Goal: Task Accomplishment & Management: Manage account settings

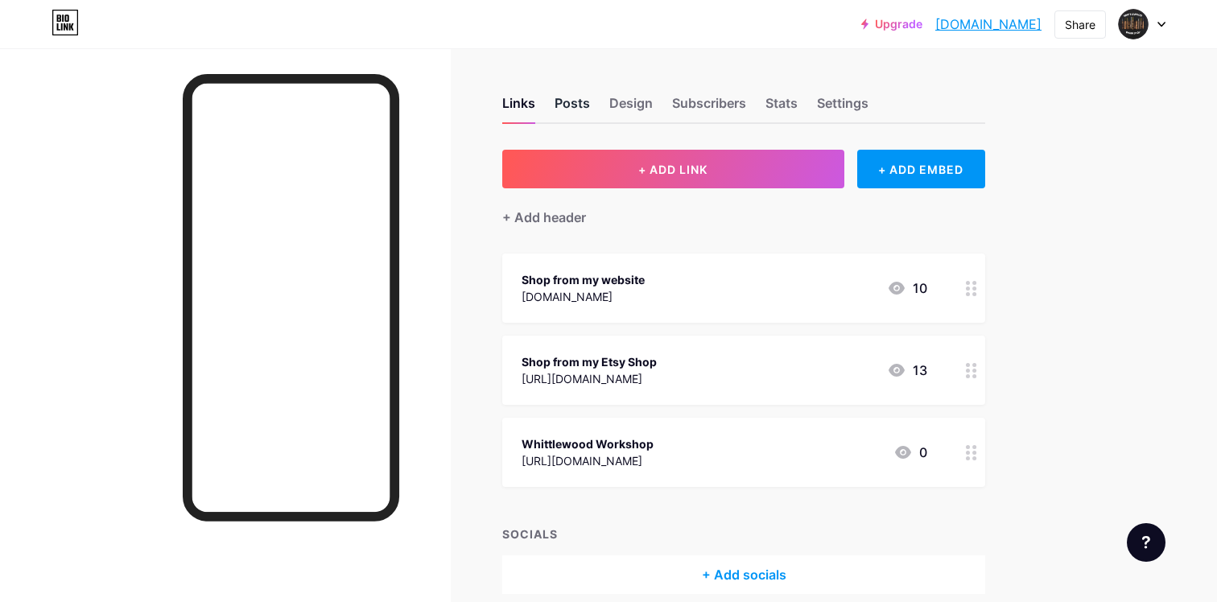
click at [581, 99] on div "Posts" at bounding box center [571, 107] width 35 height 29
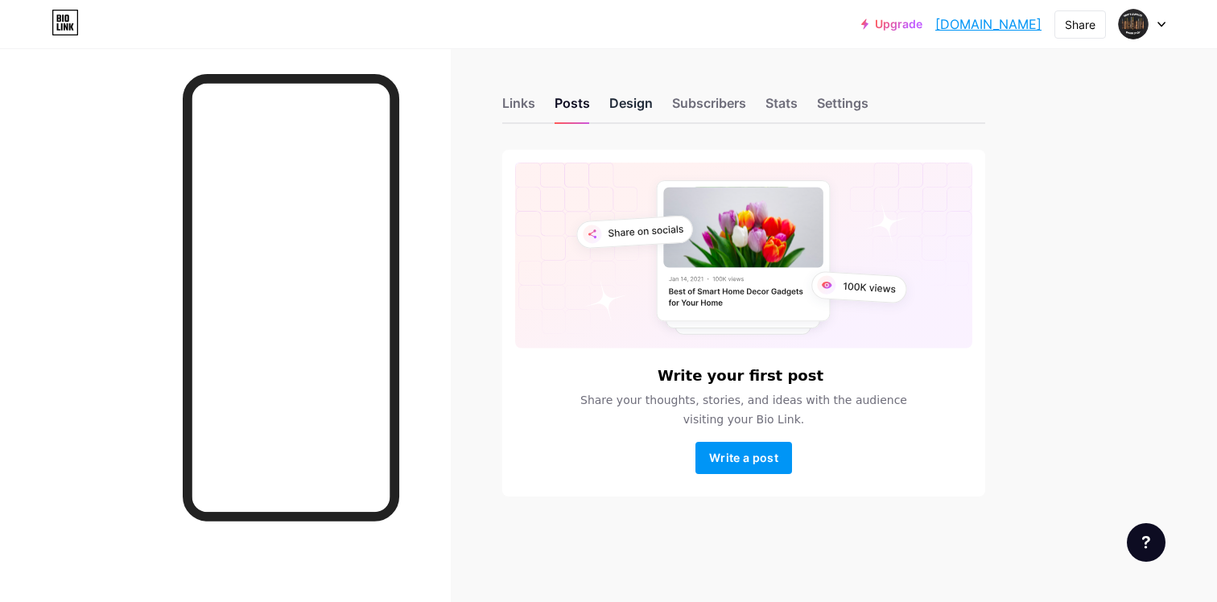
click at [645, 107] on div "Design" at bounding box center [630, 107] width 43 height 29
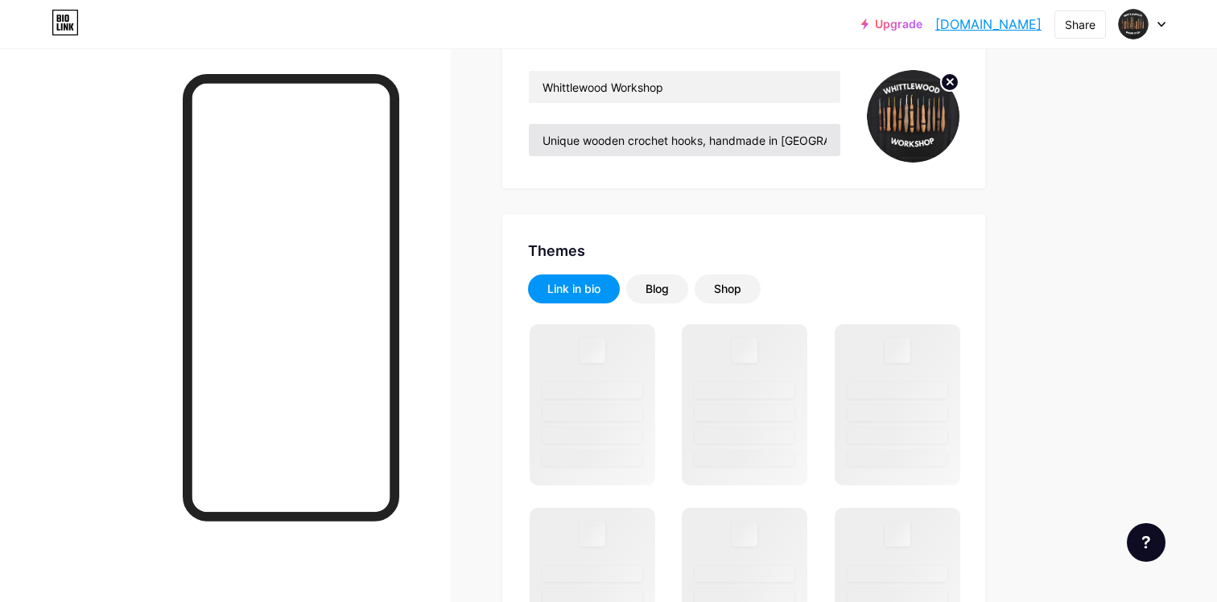
scroll to position [160, 0]
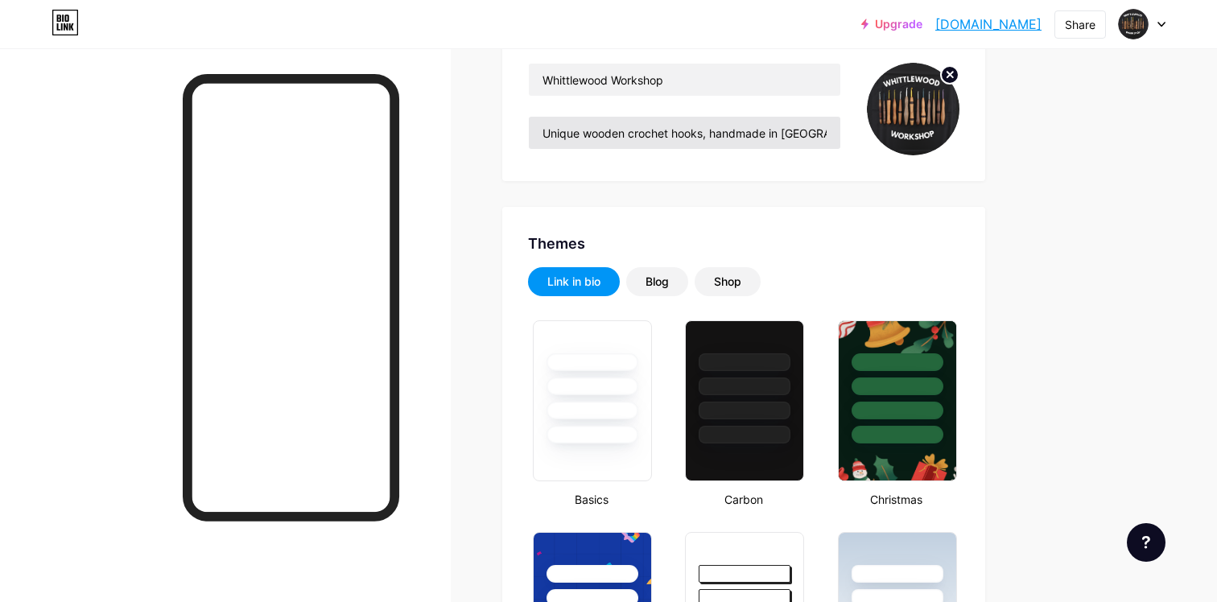
type input "#ffffff"
type input "#000000"
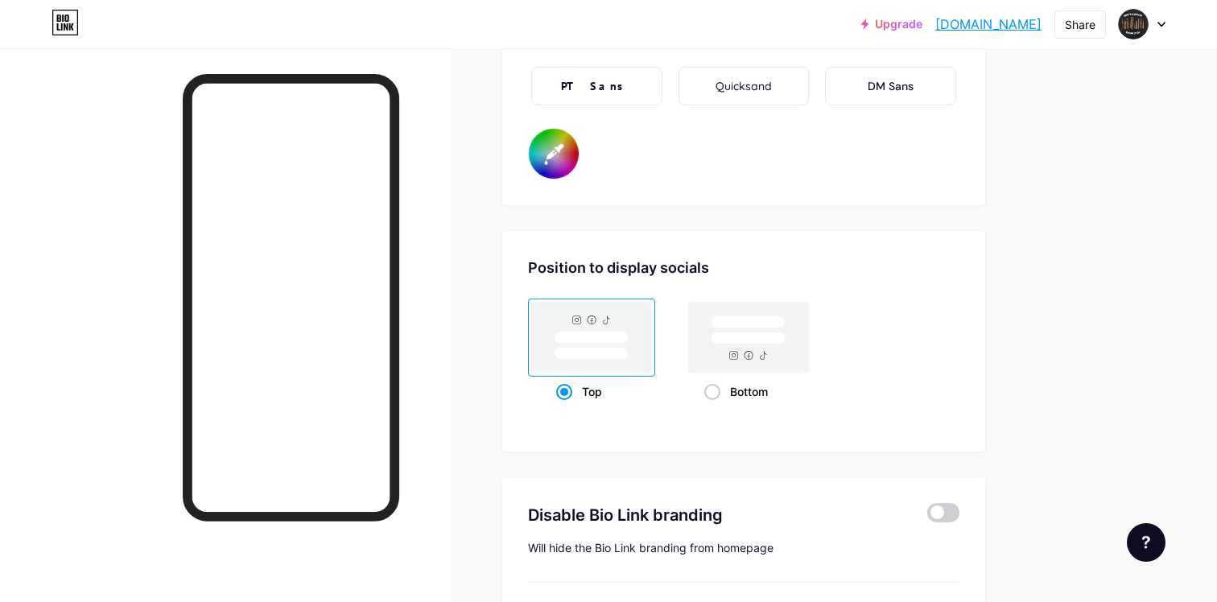
scroll to position [3001, 0]
click at [731, 351] on rect at bounding box center [749, 336] width 120 height 71
click at [715, 406] on input "Bottom" at bounding box center [709, 411] width 10 height 10
radio input "true"
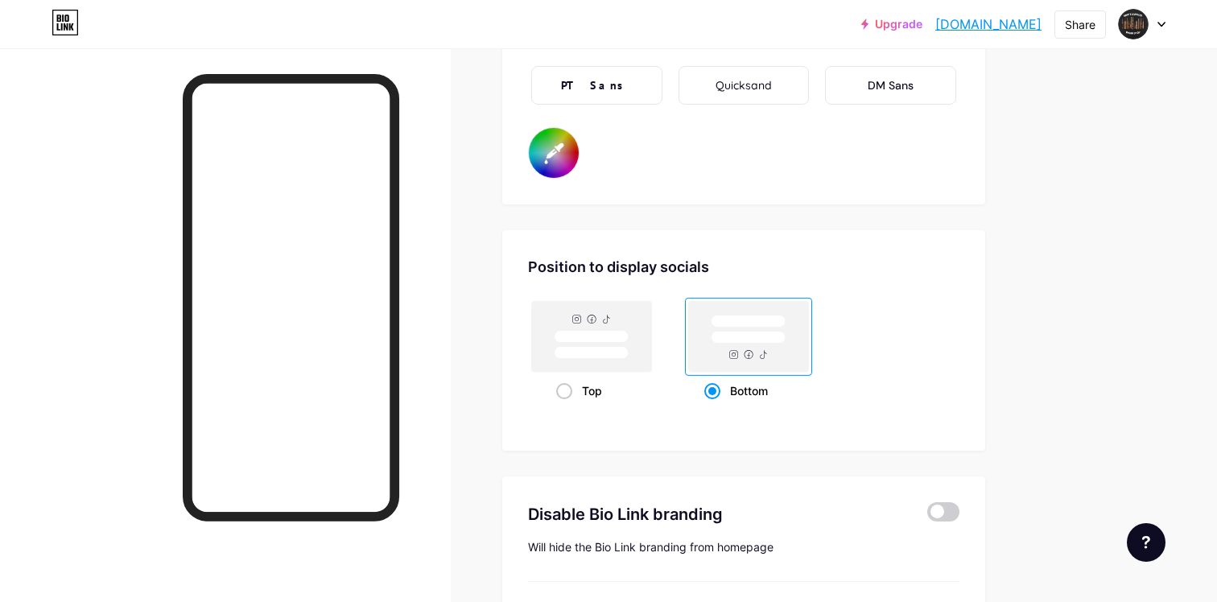
type input "#ffffff"
click at [606, 351] on rect at bounding box center [591, 353] width 74 height 12
click at [567, 406] on input "Top" at bounding box center [561, 411] width 10 height 10
radio input "true"
type input "#ffffff"
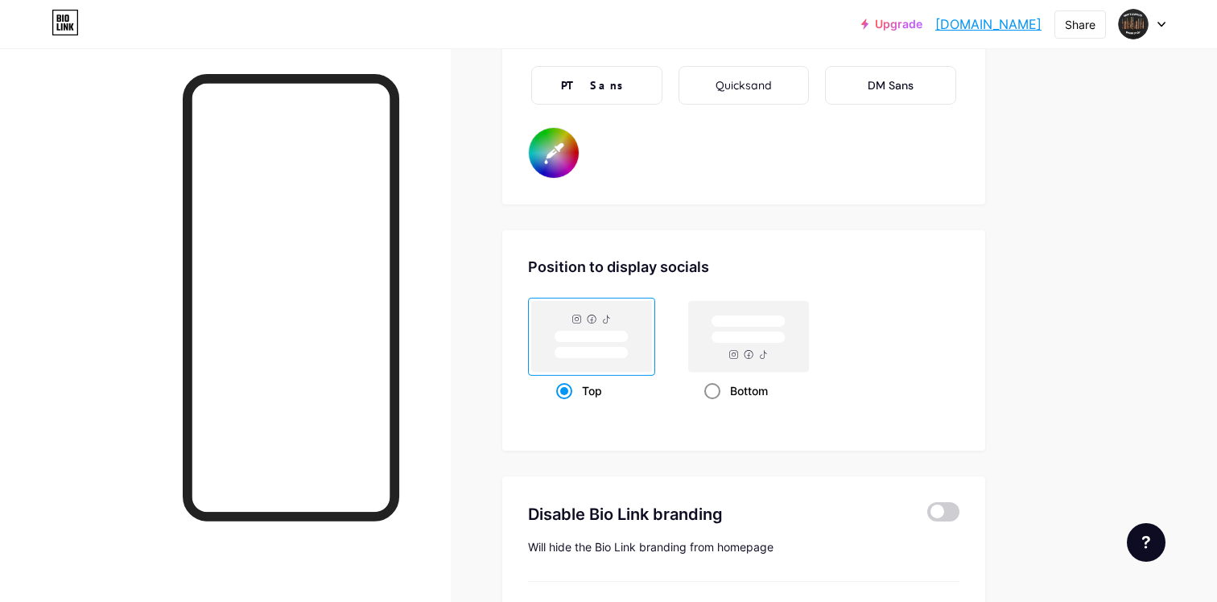
click at [699, 361] on rect at bounding box center [749, 336] width 120 height 71
click at [704, 406] on input "Bottom" at bounding box center [709, 411] width 10 height 10
radio input "true"
type input "#ffffff"
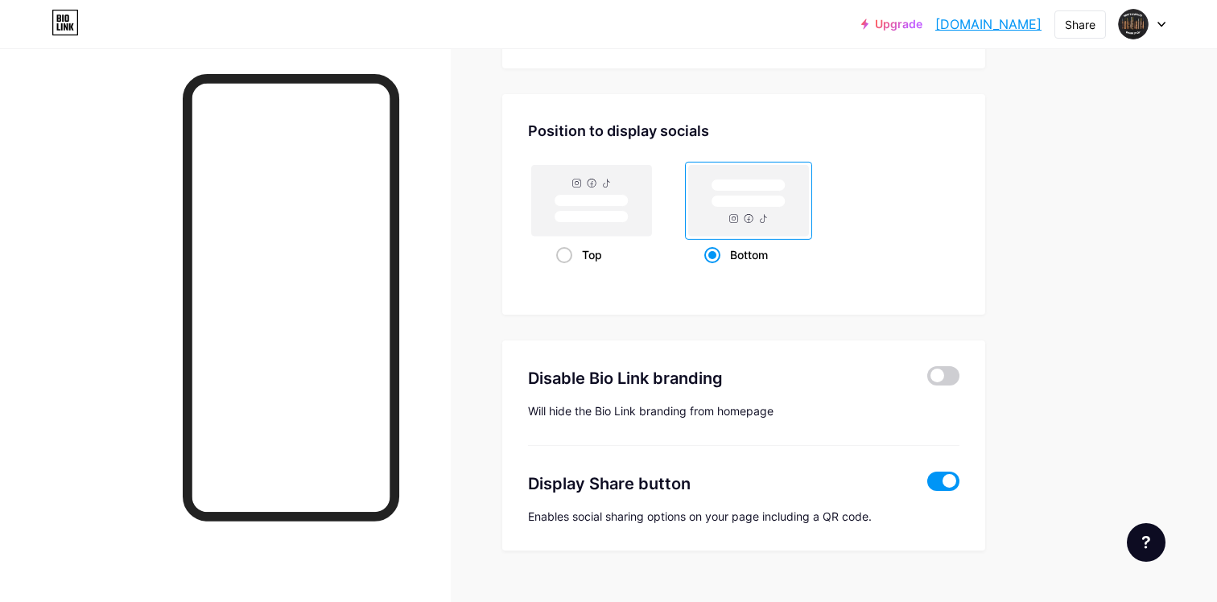
scroll to position [3167, 0]
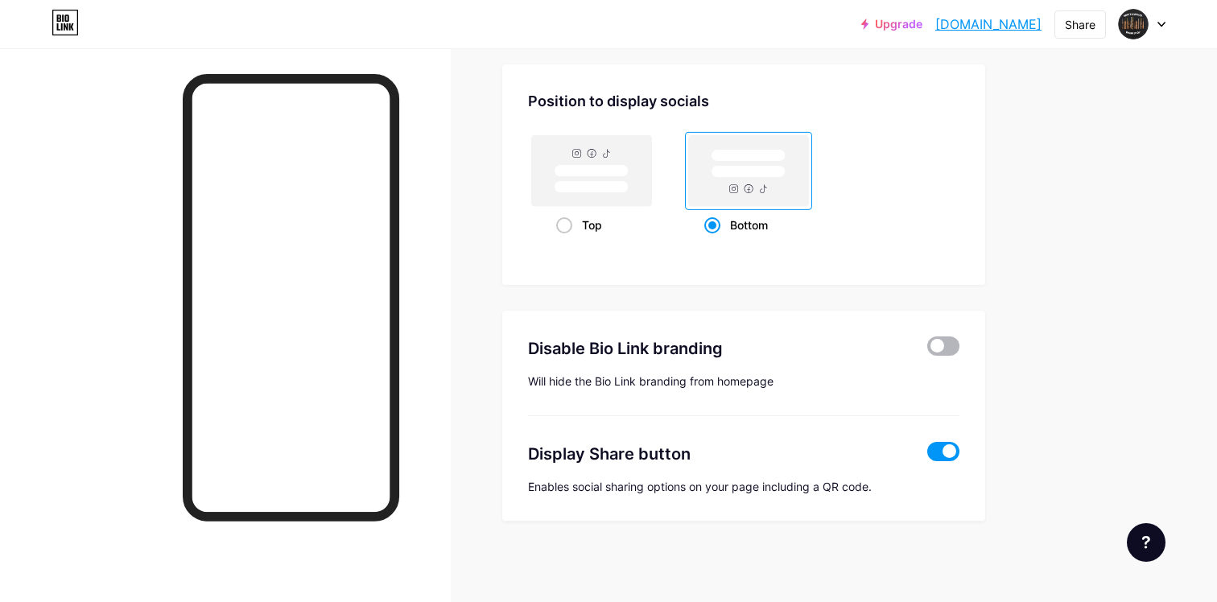
click at [952, 345] on span at bounding box center [943, 345] width 32 height 19
click at [927, 350] on input "checkbox" at bounding box center [927, 350] width 0 height 0
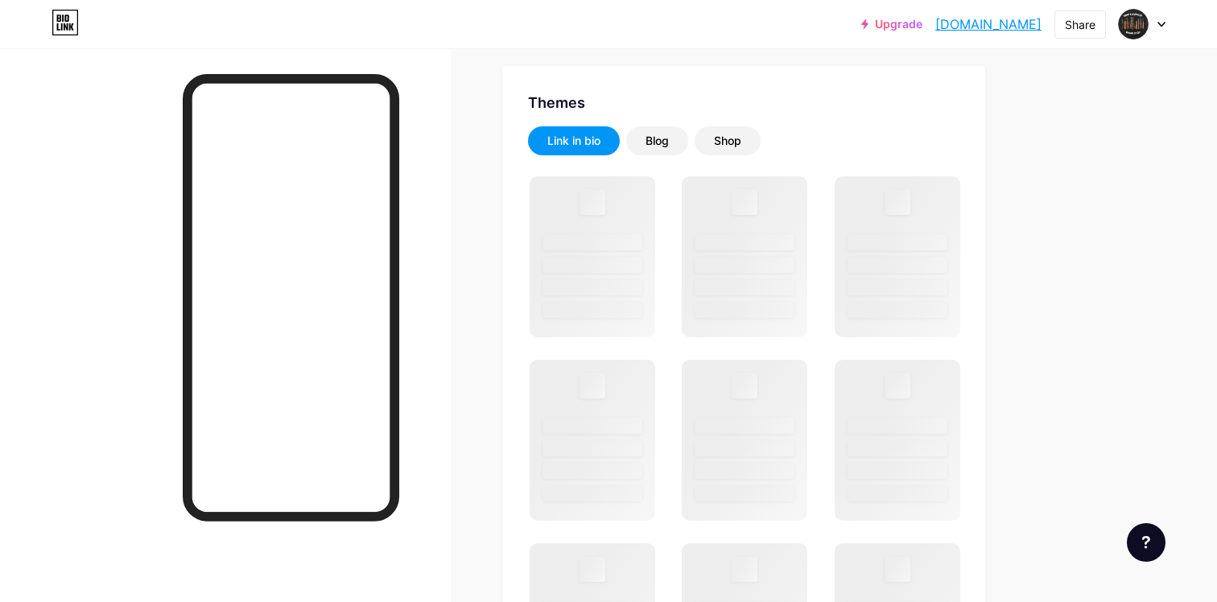
scroll to position [722, 0]
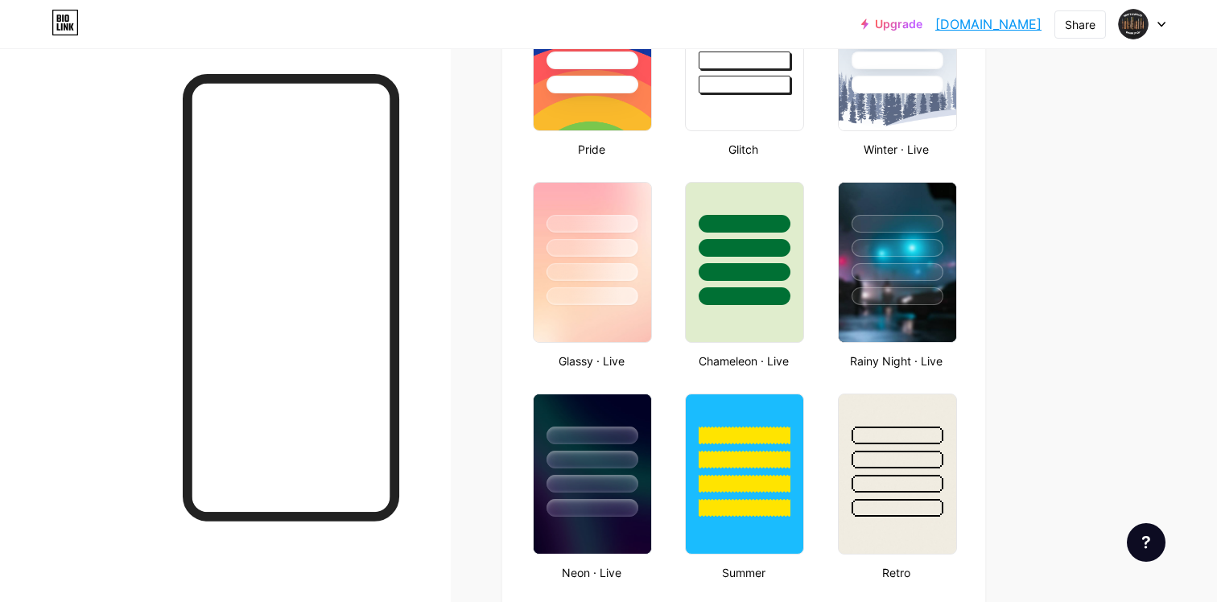
type input "#ffffff"
type input "#000000"
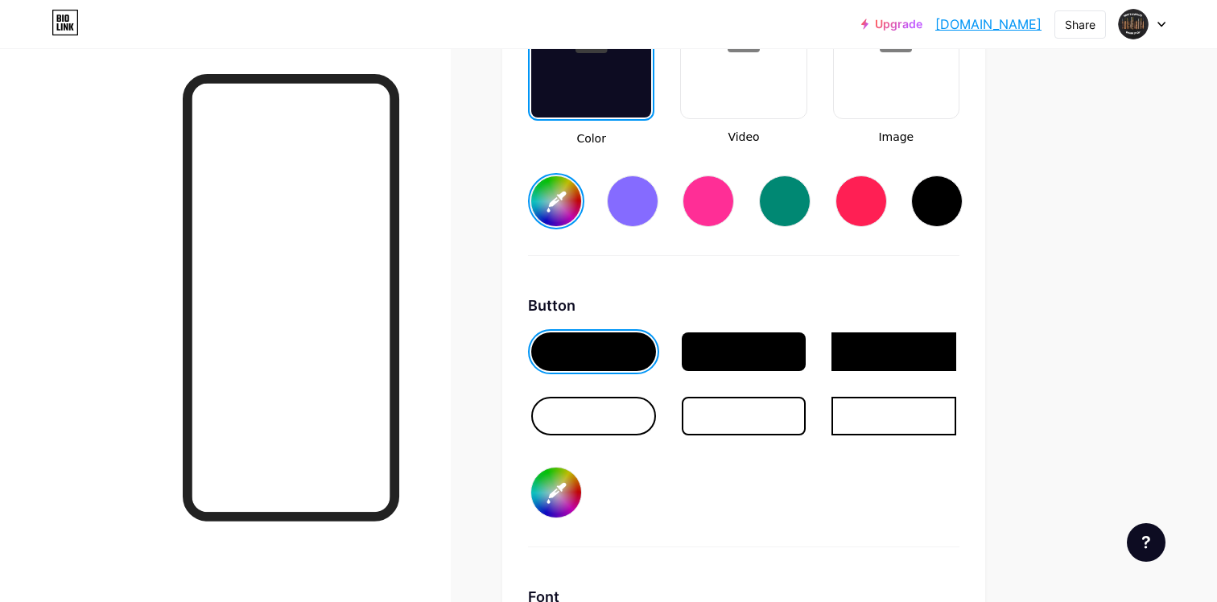
scroll to position [2293, 0]
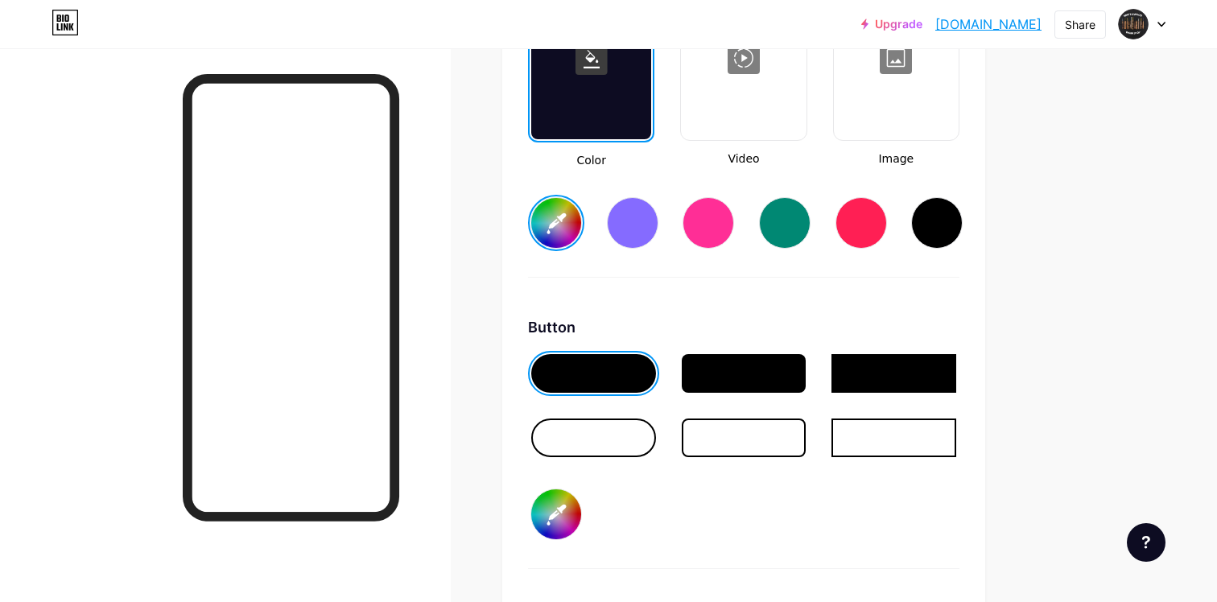
click at [778, 386] on div at bounding box center [744, 373] width 125 height 39
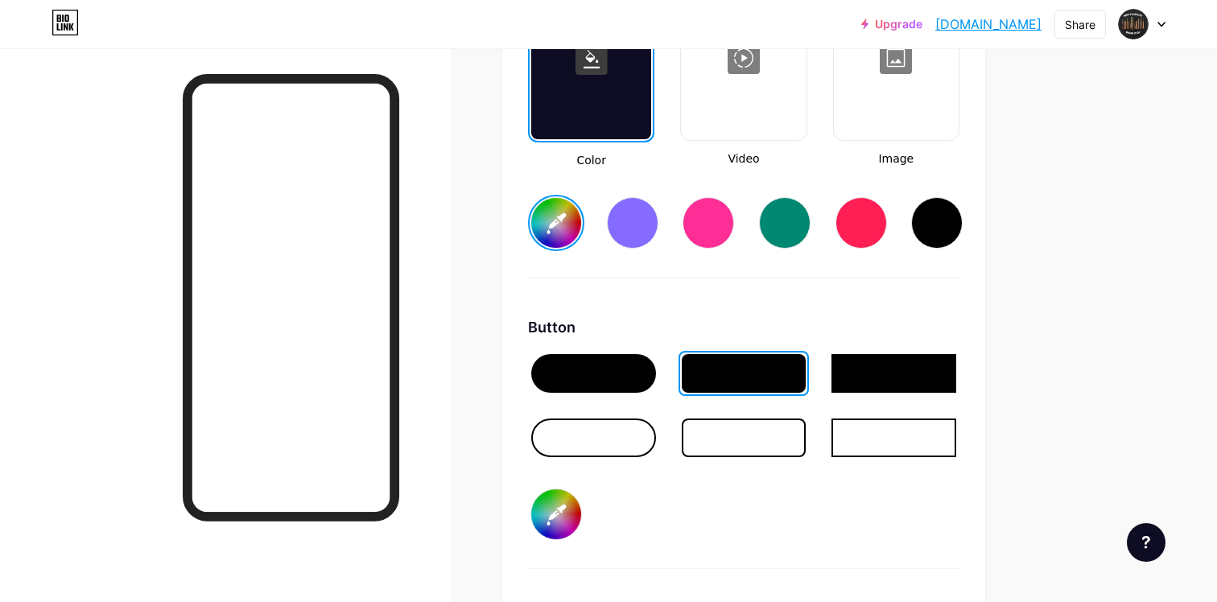
click at [619, 378] on div at bounding box center [593, 373] width 125 height 39
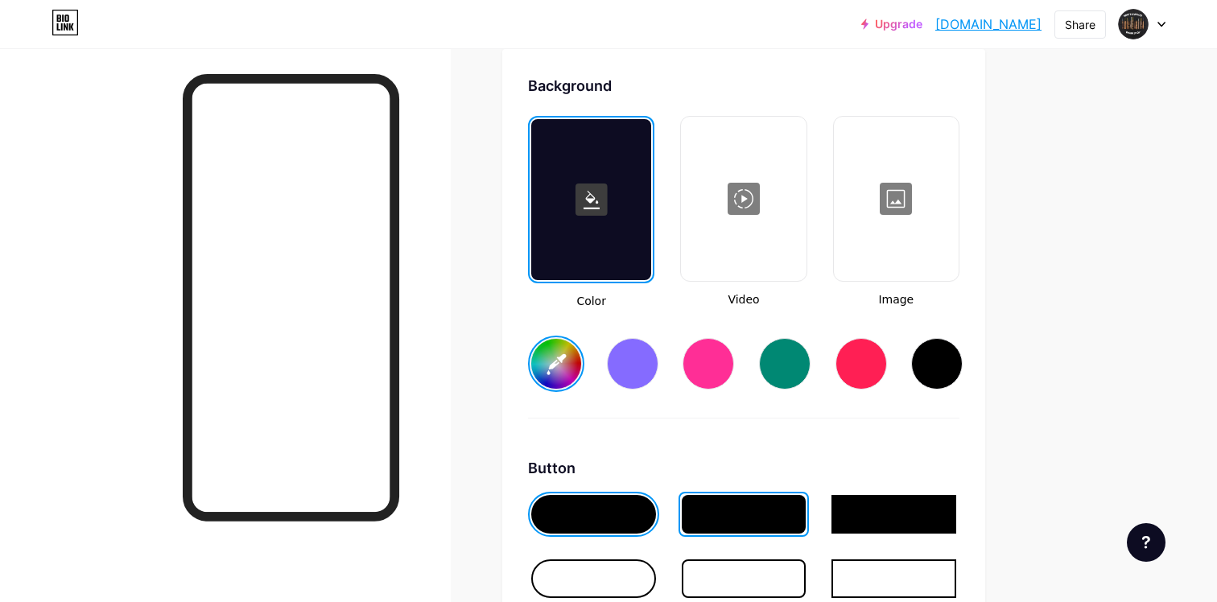
scroll to position [2151, 0]
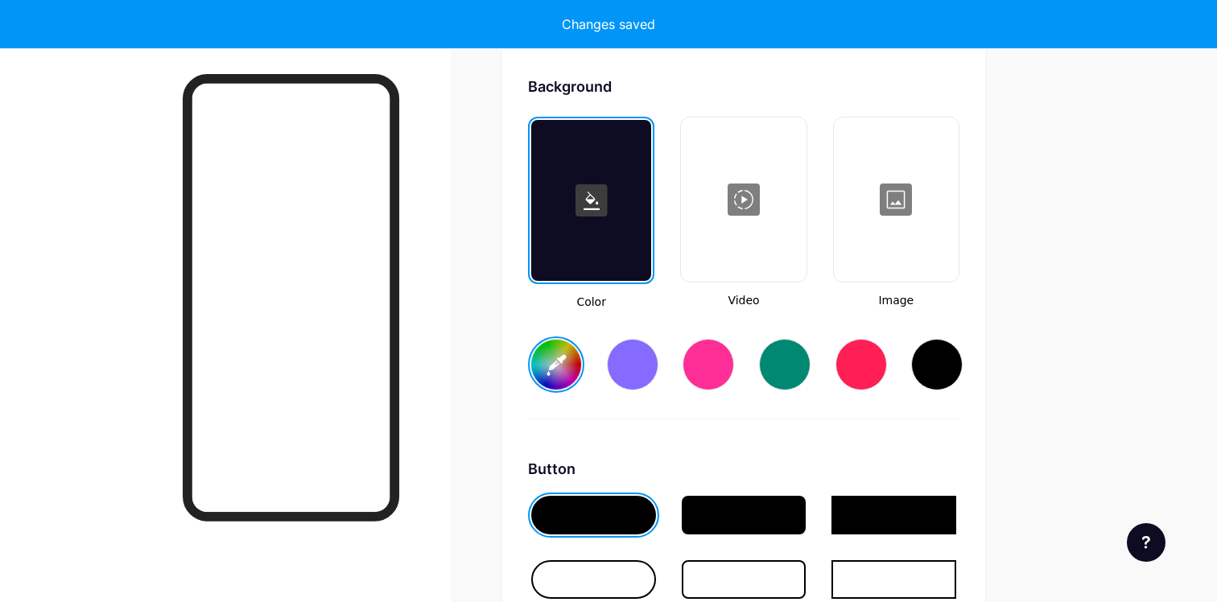
type input "#ffffff"
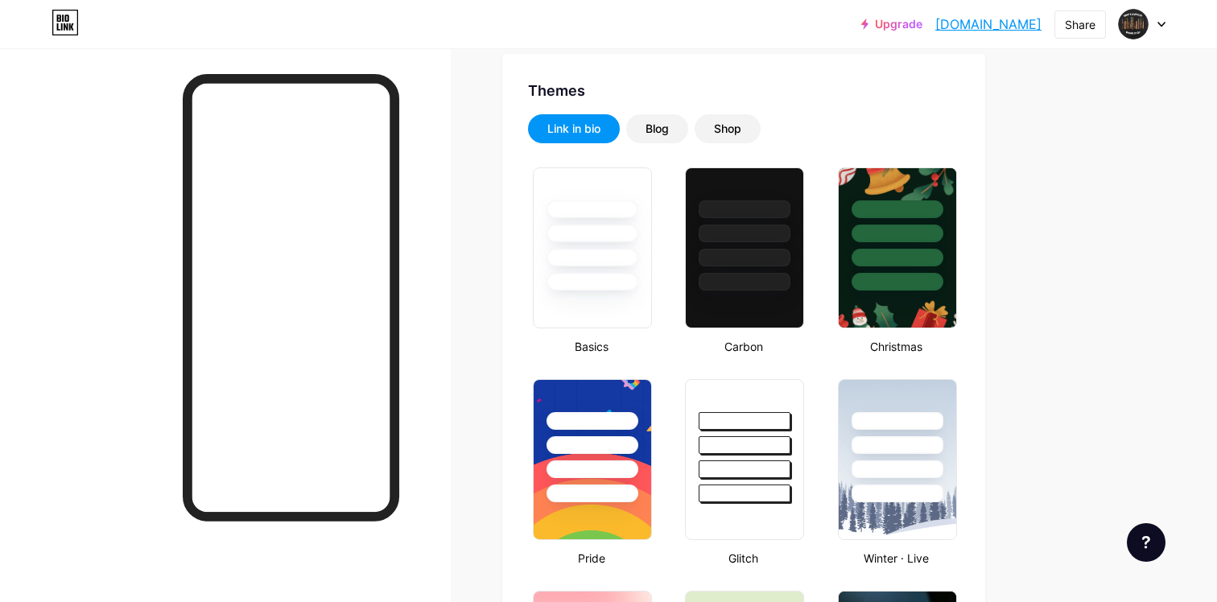
scroll to position [0, 0]
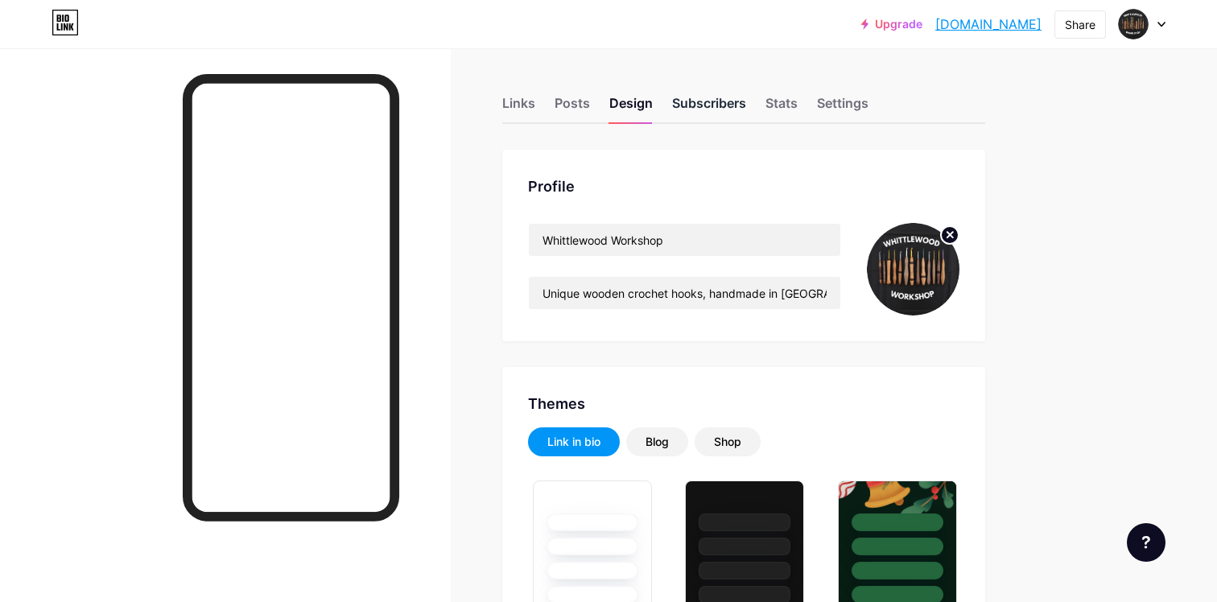
click at [702, 109] on div "Subscribers" at bounding box center [709, 107] width 74 height 29
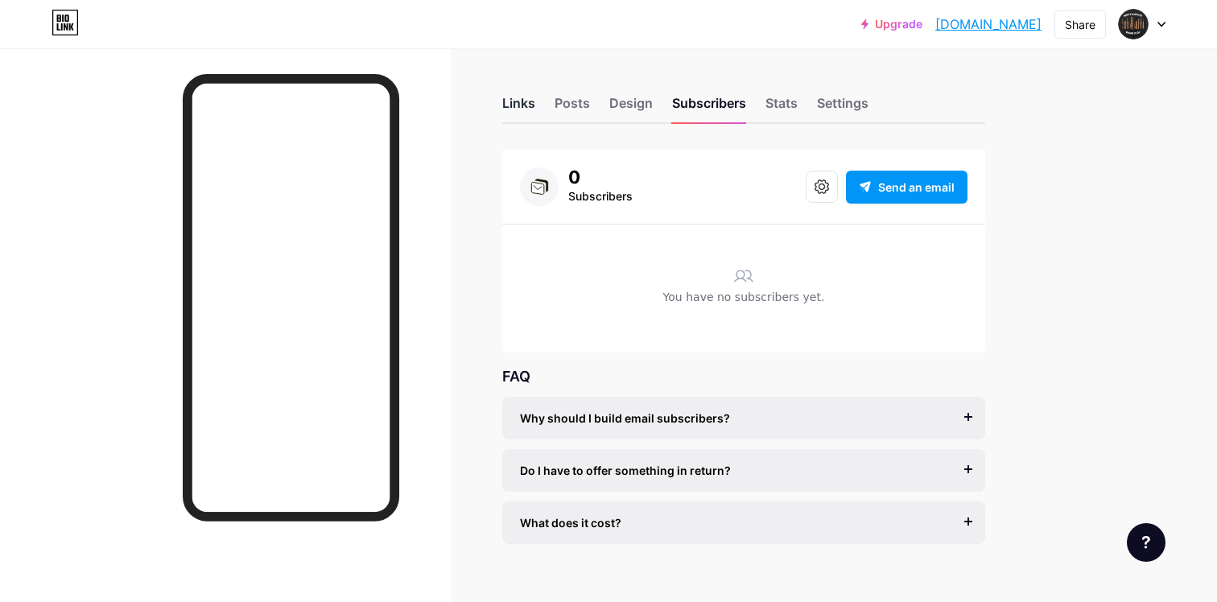
click at [525, 113] on div "Links" at bounding box center [518, 107] width 33 height 29
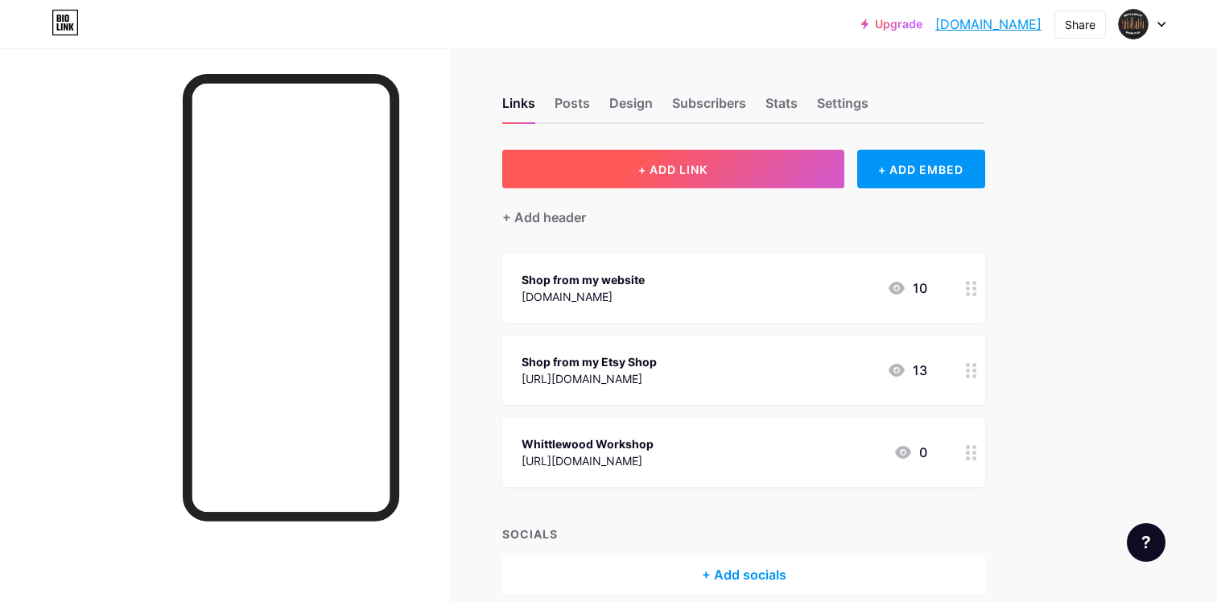
click at [818, 172] on button "+ ADD LINK" at bounding box center [673, 169] width 342 height 39
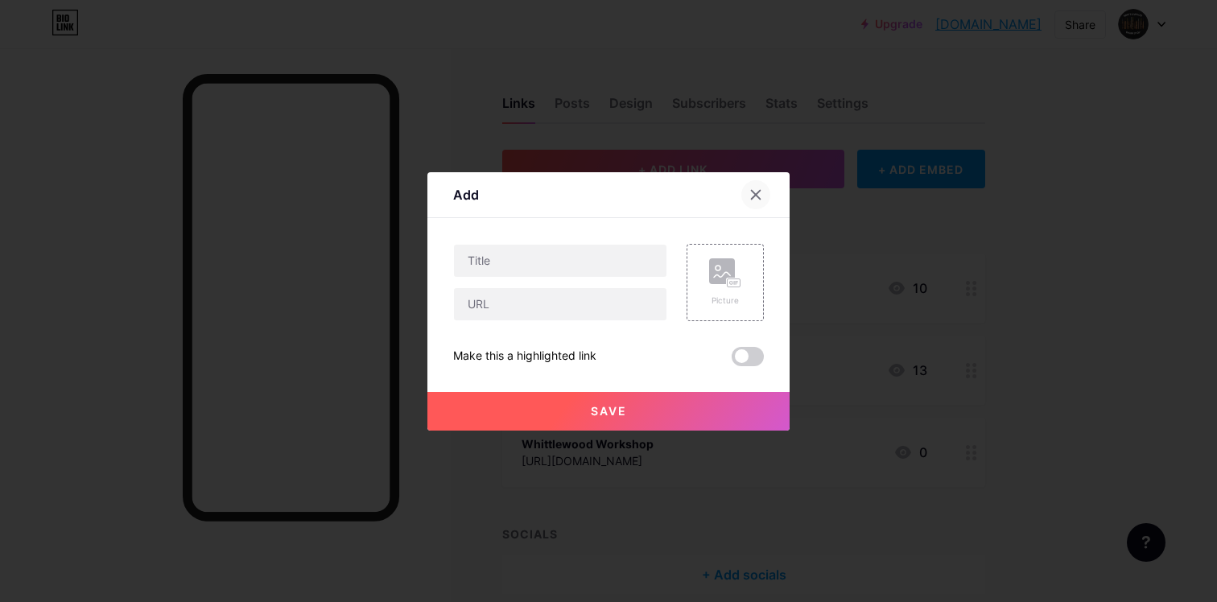
click at [764, 188] on div at bounding box center [755, 194] width 29 height 29
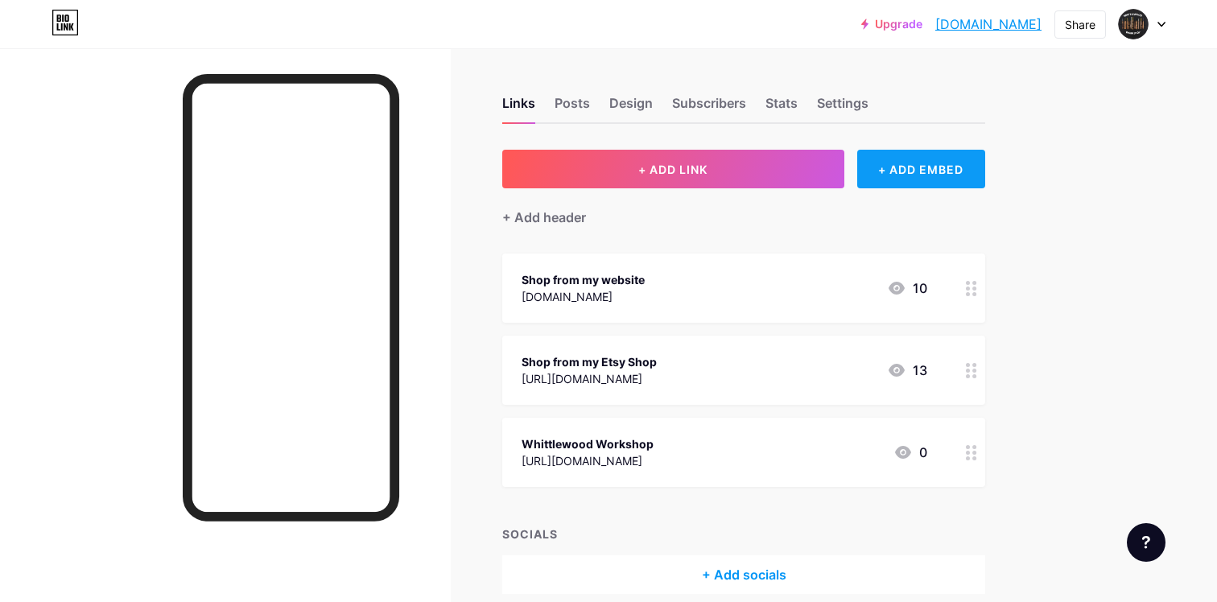
click at [943, 177] on div "+ ADD EMBED" at bounding box center [921, 169] width 128 height 39
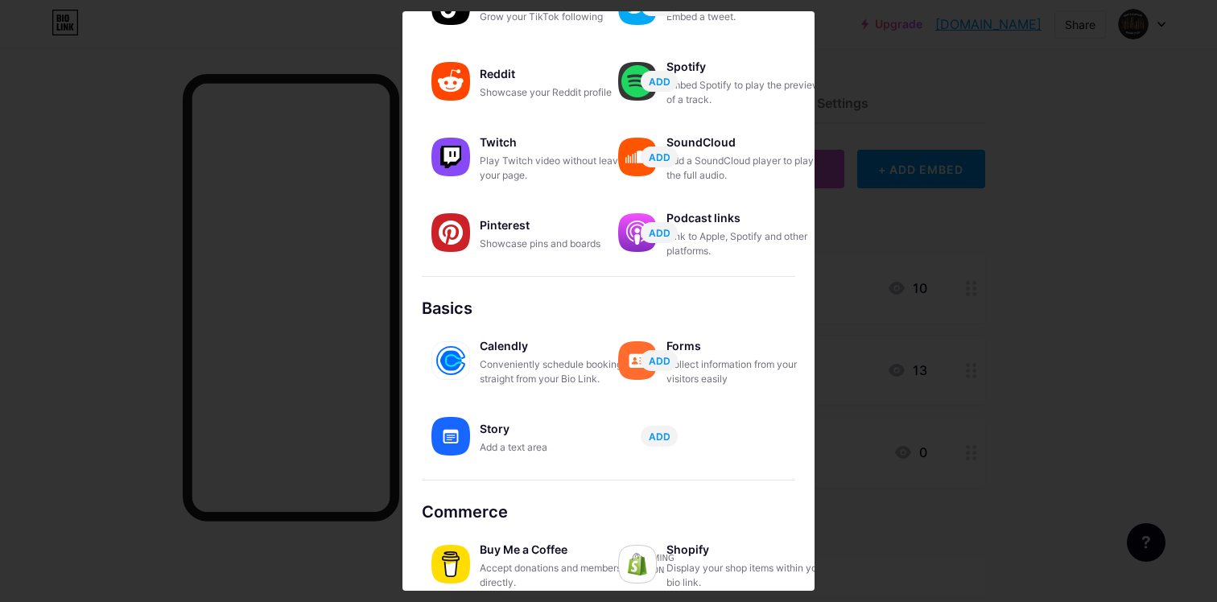
scroll to position [241, 0]
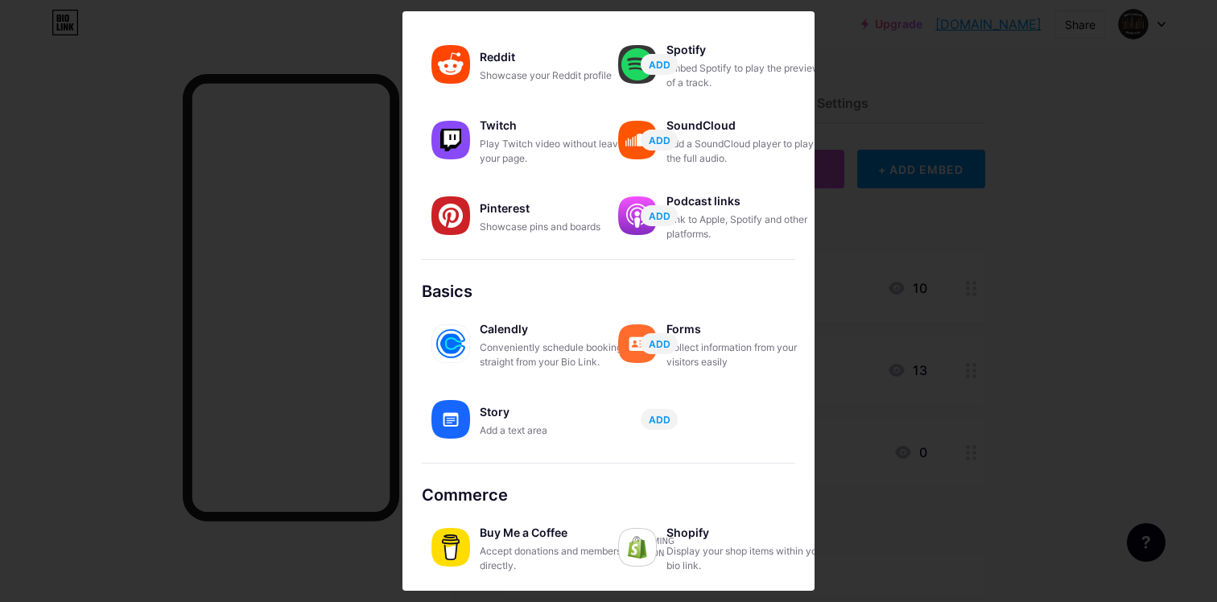
click at [434, 548] on img at bounding box center [450, 547] width 39 height 39
click at [447, 547] on img at bounding box center [450, 547] width 39 height 39
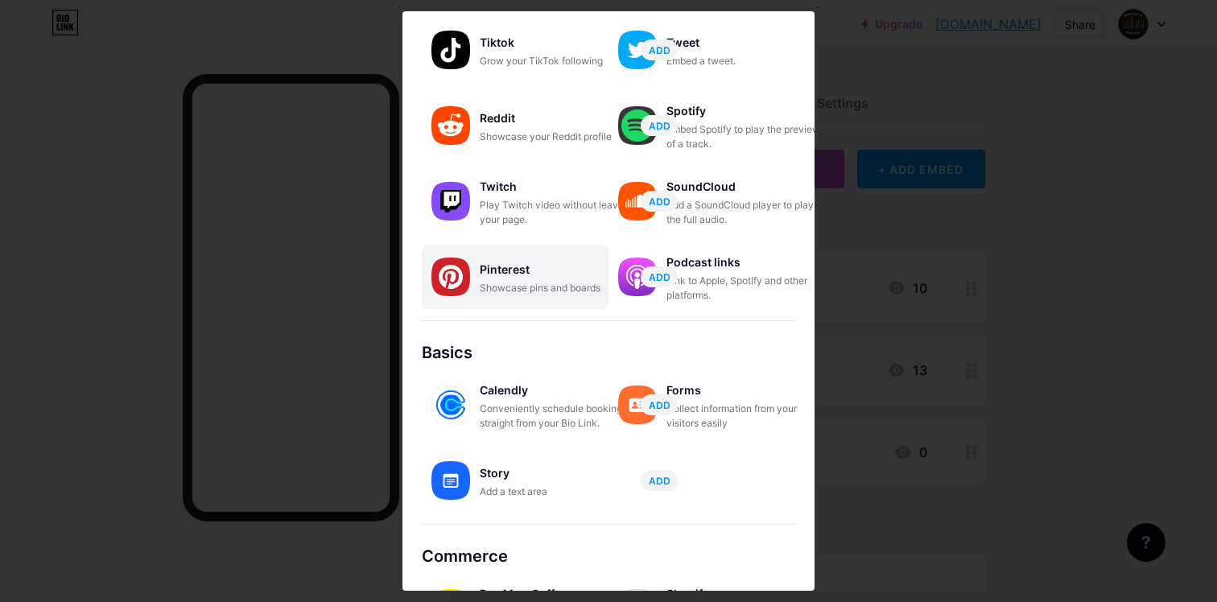
scroll to position [0, 0]
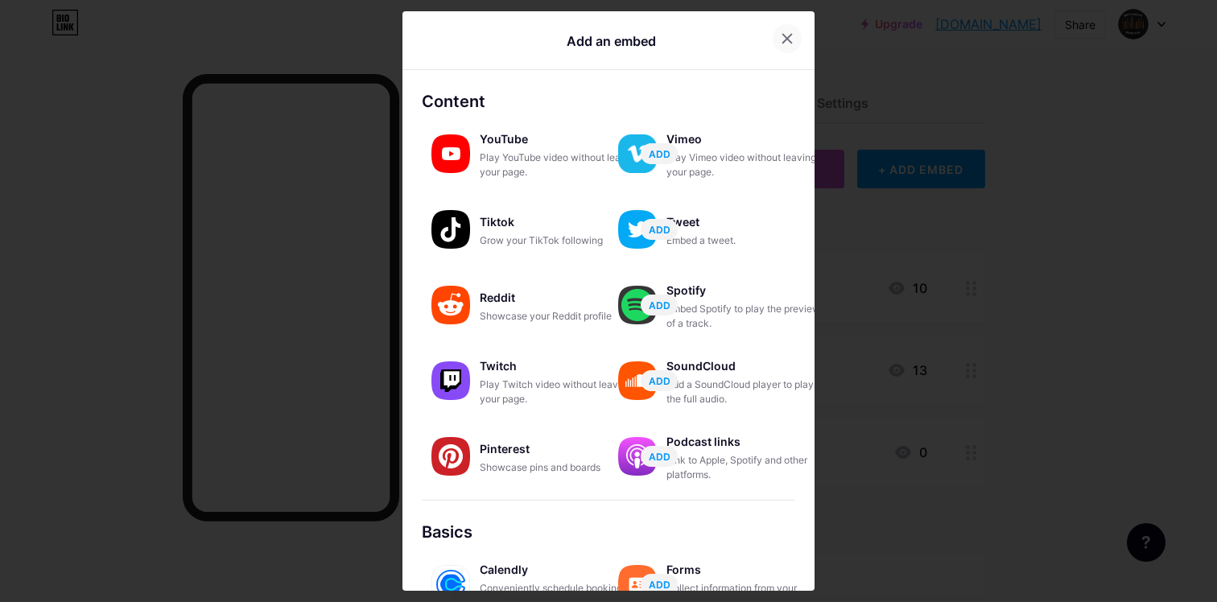
click at [781, 43] on icon at bounding box center [787, 38] width 13 height 13
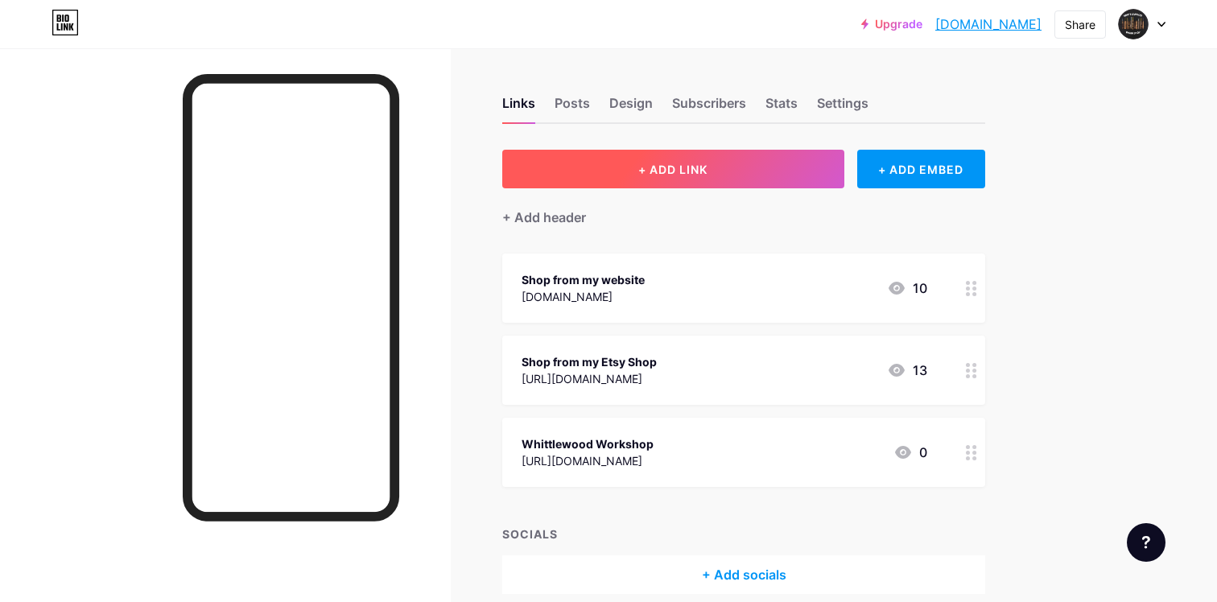
click at [762, 174] on button "+ ADD LINK" at bounding box center [673, 169] width 342 height 39
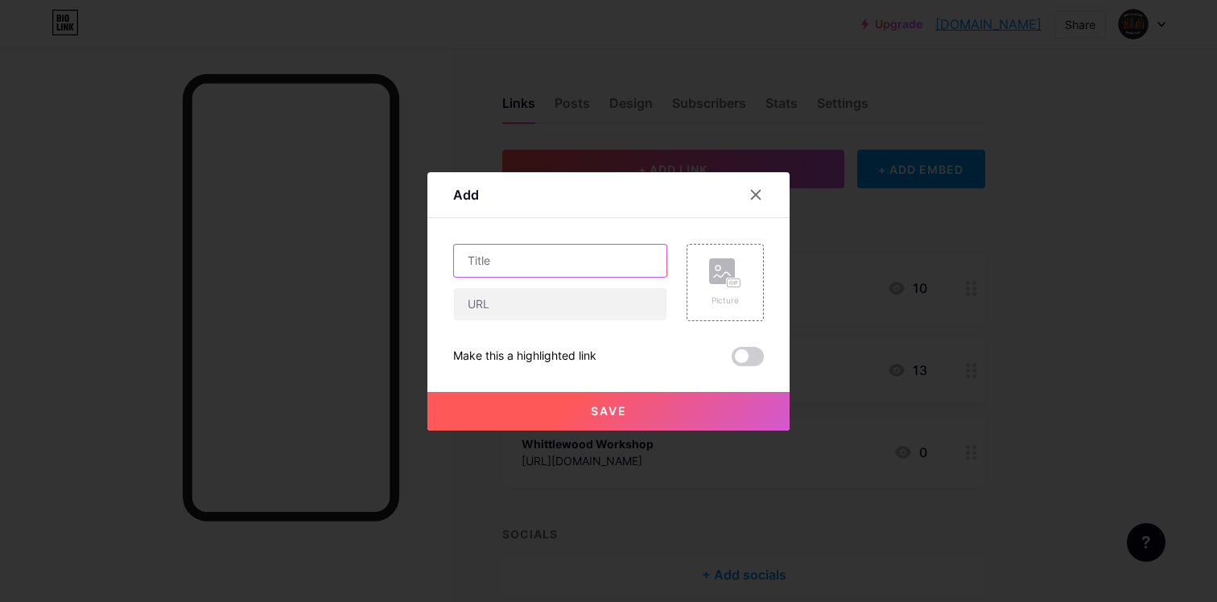
click at [599, 265] on input "text" at bounding box center [560, 261] width 212 height 32
drag, startPoint x: 659, startPoint y: 266, endPoint x: 499, endPoint y: 257, distance: 160.4
click at [499, 257] on input "Ko-fi - Buy me a sheet of sandpaper" at bounding box center [560, 261] width 212 height 32
type input "Ko-fi - Buy me a sheet of sandpaper"
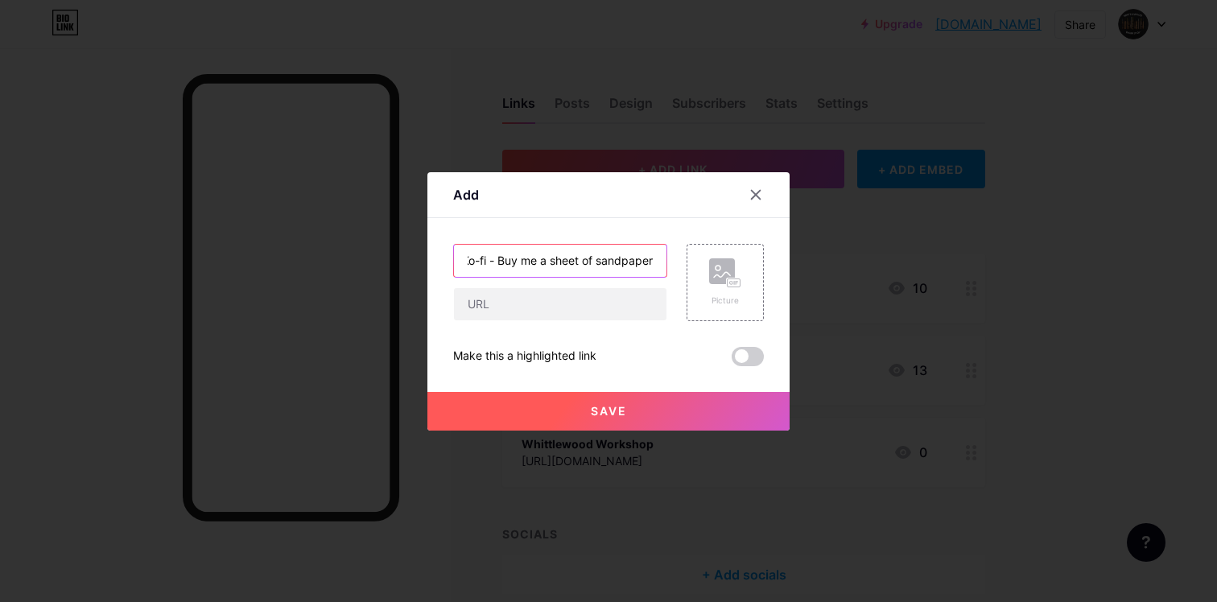
scroll to position [0, 0]
click at [645, 292] on input "text" at bounding box center [560, 304] width 212 height 32
paste input "Buy me a sheet of sandpaper"
type input "Buy me a sheet of sandpaper"
drag, startPoint x: 637, startPoint y: 313, endPoint x: 361, endPoint y: 293, distance: 276.0
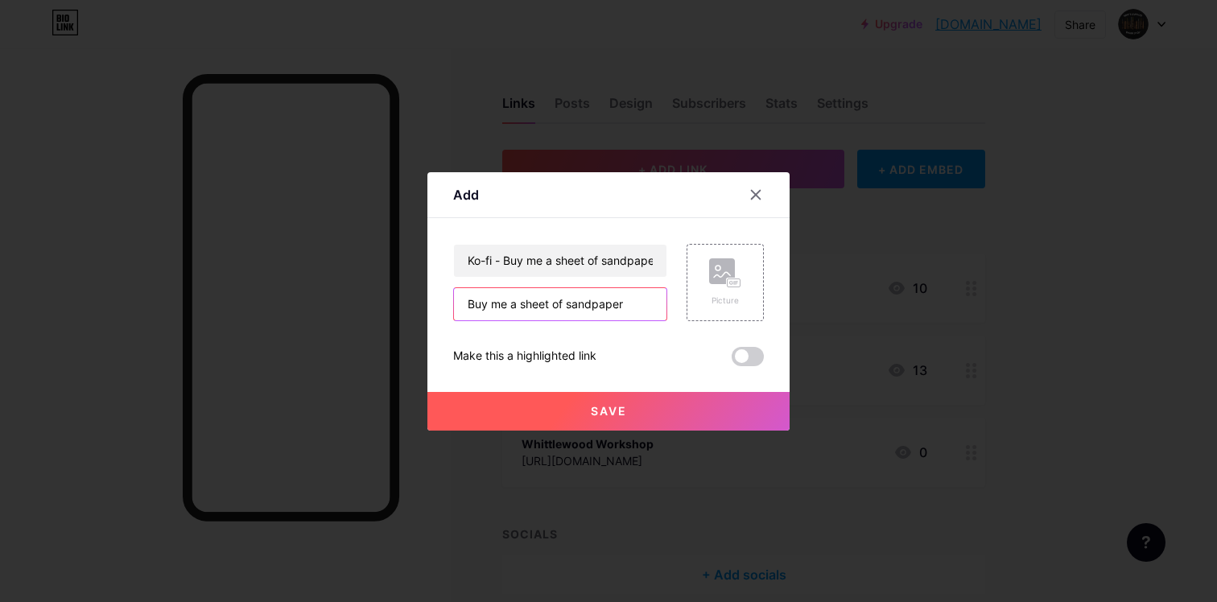
click at [361, 293] on div "Add Content YouTube Play YouTube video without leaving your page. ADD Vimeo Pla…" at bounding box center [608, 301] width 1217 height 602
paste input "[URL][DOMAIN_NAME]"
type input "[URL][DOMAIN_NAME]"
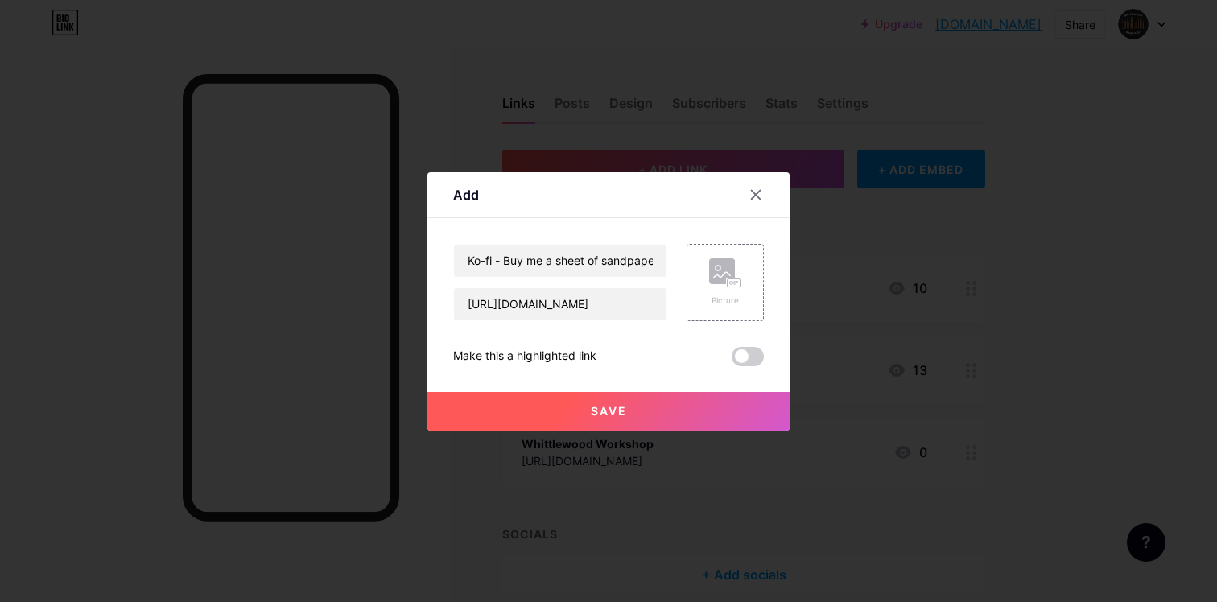
click at [653, 410] on button "Save" at bounding box center [608, 411] width 362 height 39
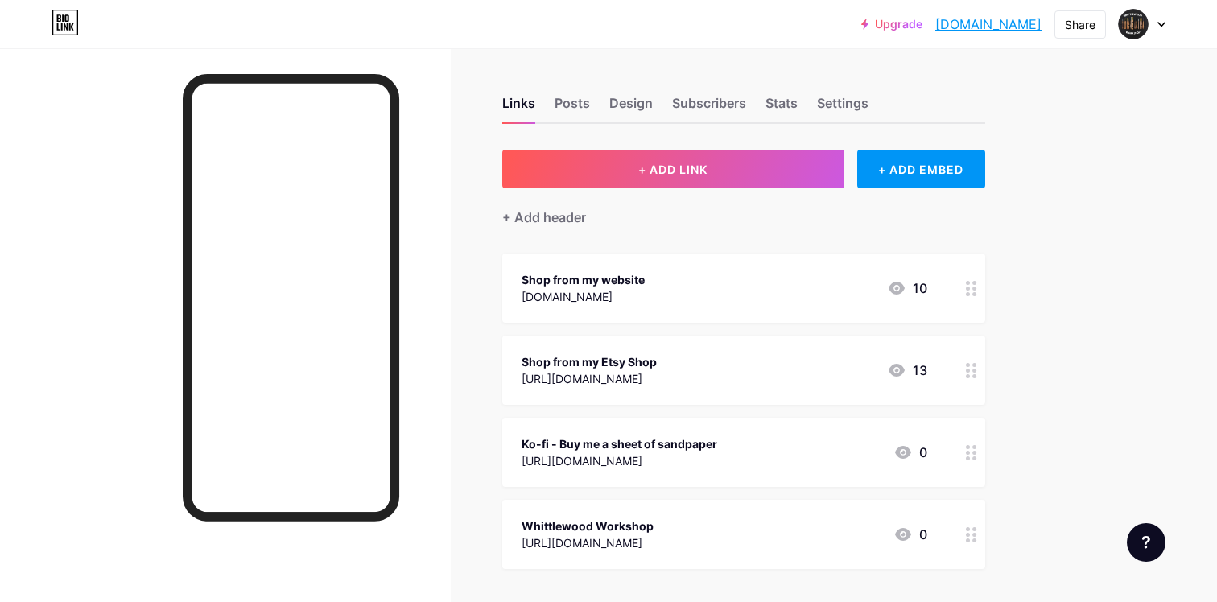
click at [449, 181] on div at bounding box center [225, 349] width 451 height 602
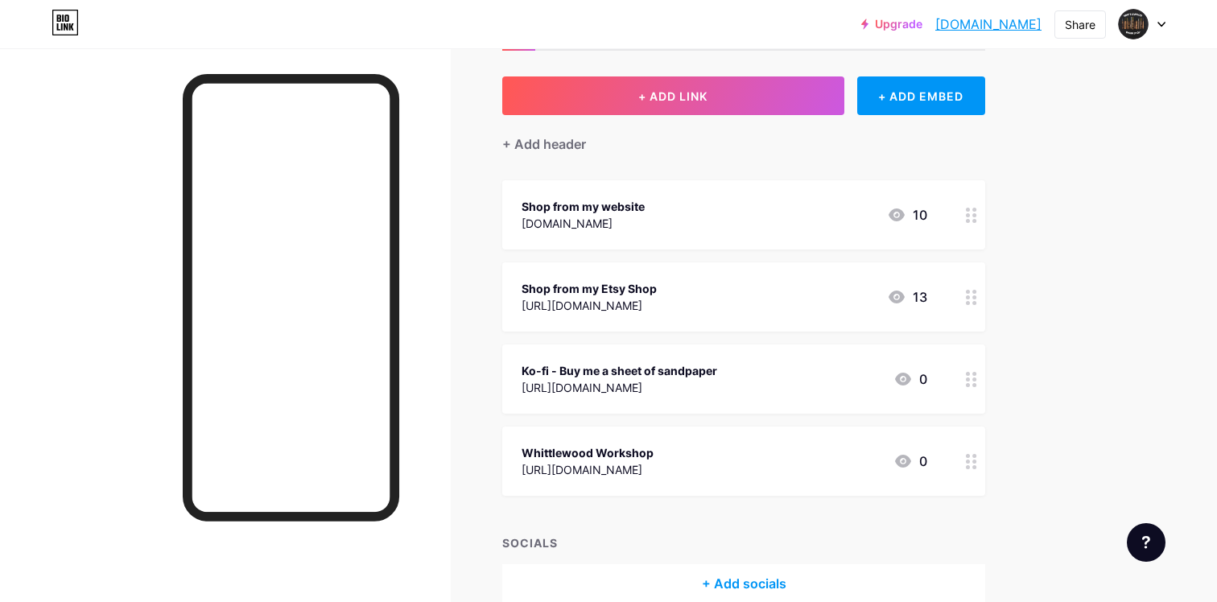
scroll to position [154, 0]
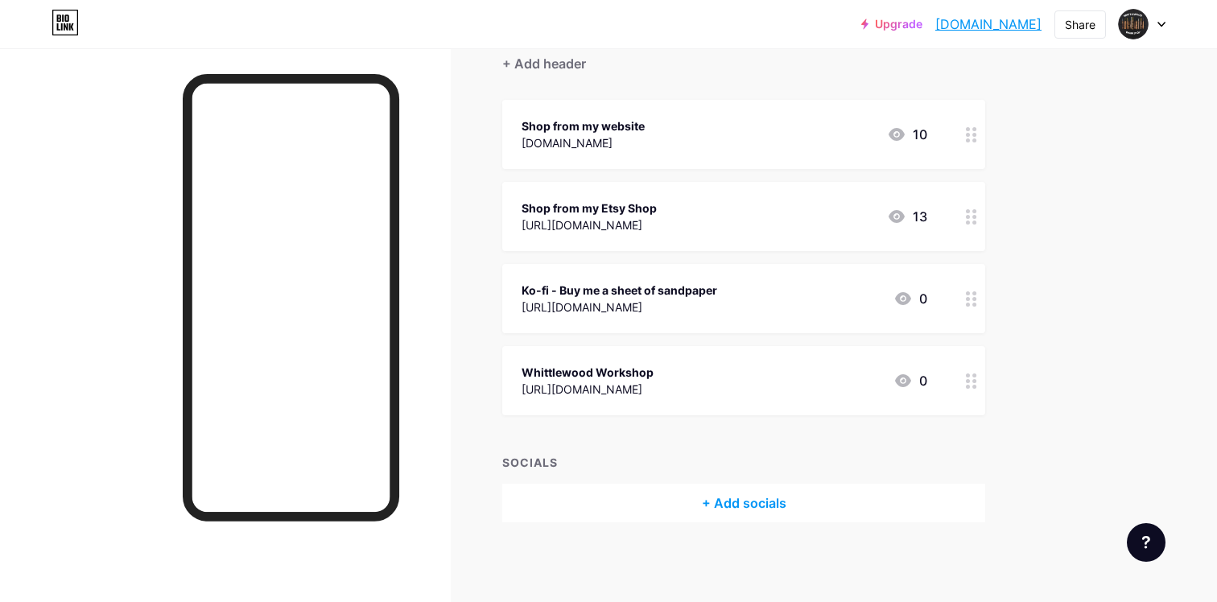
click at [818, 513] on div "+ Add socials" at bounding box center [743, 503] width 483 height 39
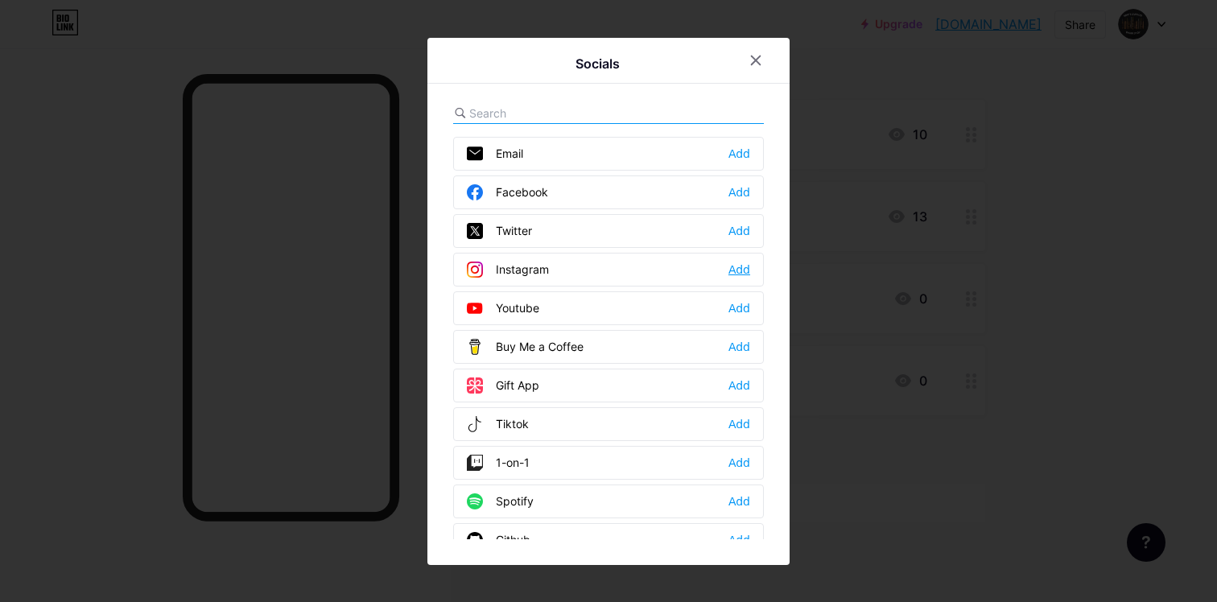
click at [734, 276] on div "Add" at bounding box center [739, 270] width 22 height 16
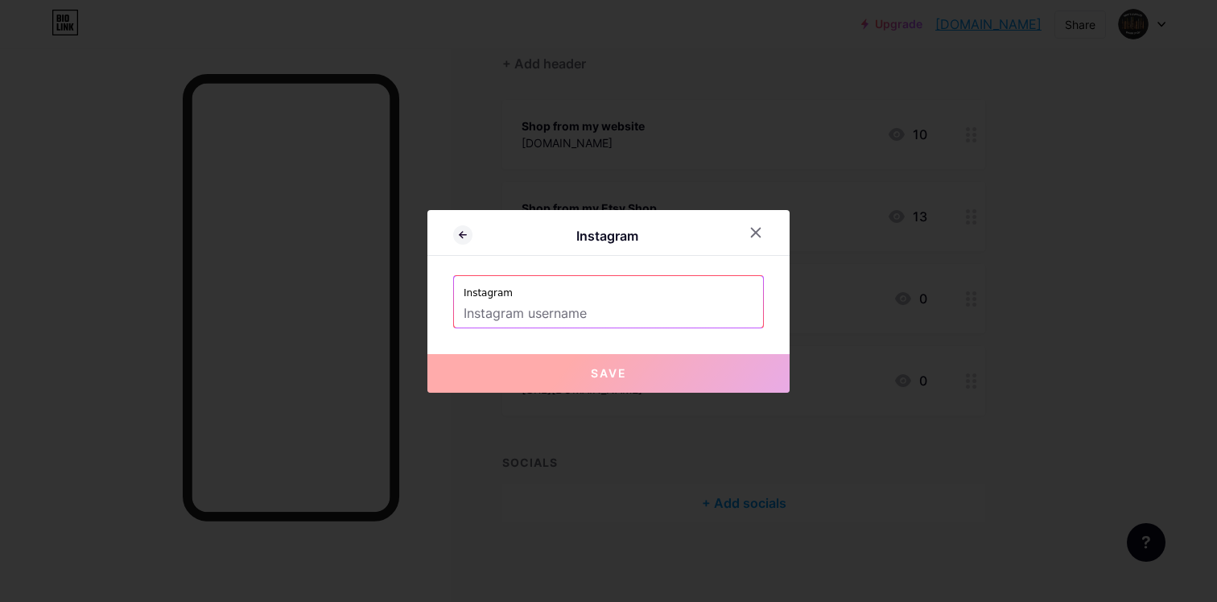
click at [582, 305] on input "text" at bounding box center [609, 313] width 290 height 27
paste input "[URL][DOMAIN_NAME]"
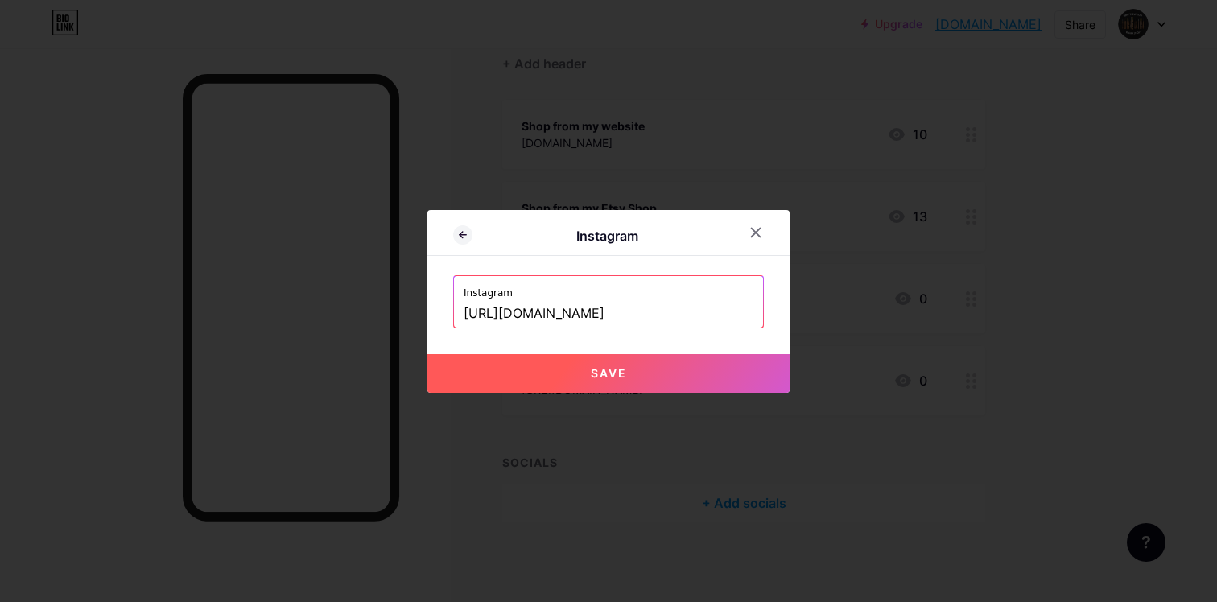
scroll to position [0, 0]
click at [596, 372] on span "Save" at bounding box center [609, 373] width 36 height 14
type input "[URL][DOMAIN_NAME][DOMAIN_NAME]"
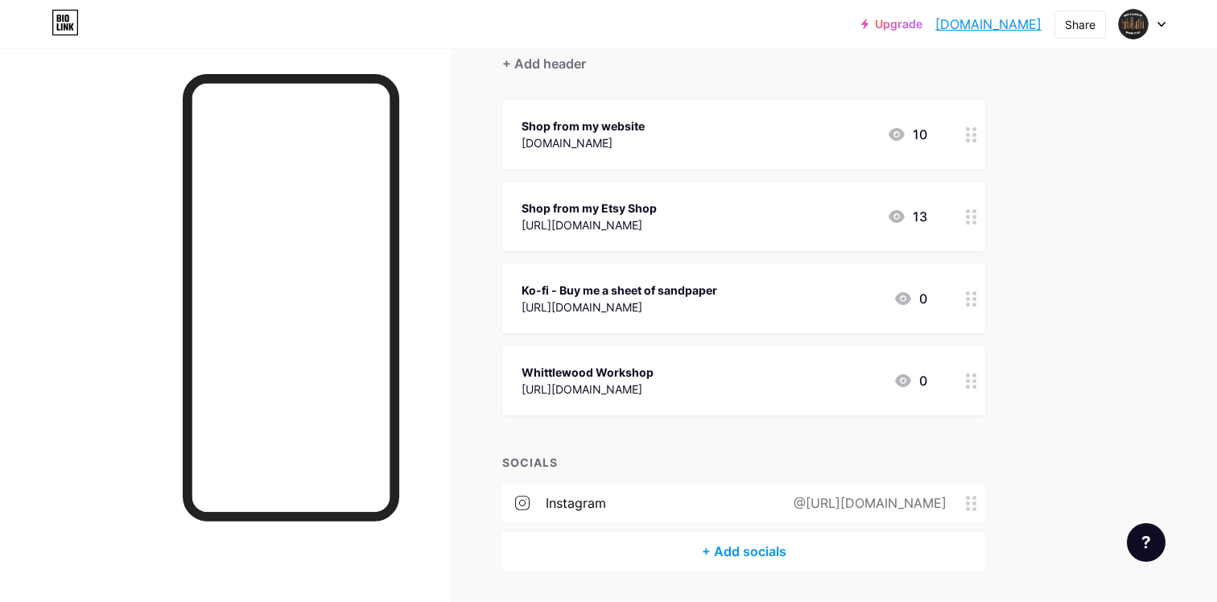
click at [575, 498] on div "instagram" at bounding box center [576, 502] width 60 height 19
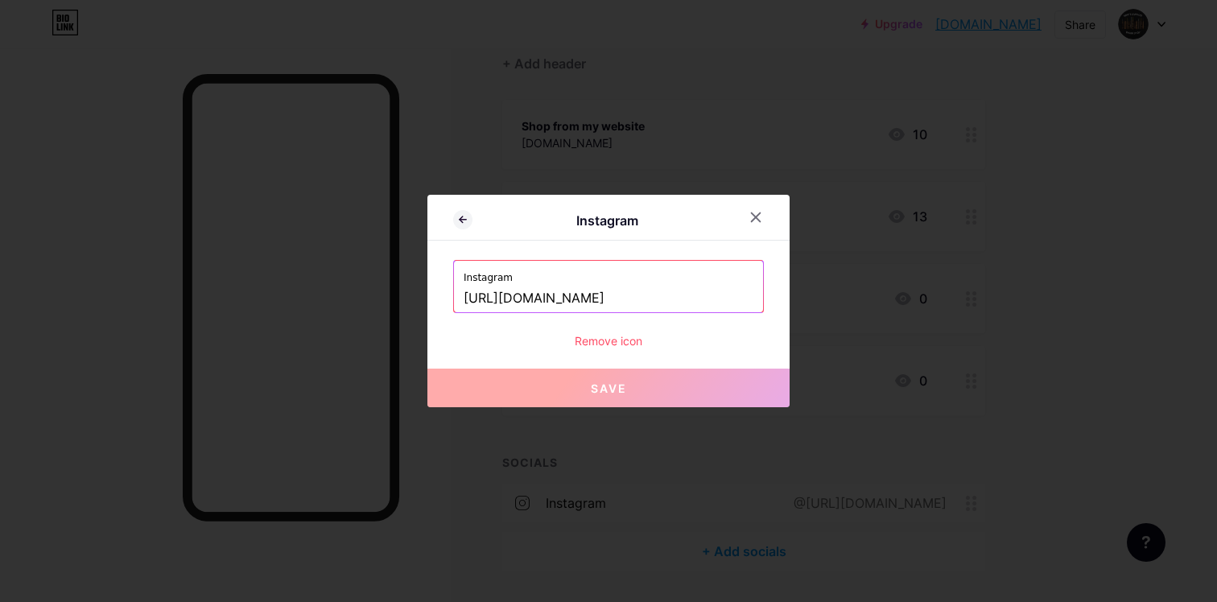
click at [649, 308] on input "[URL][DOMAIN_NAME]" at bounding box center [609, 298] width 290 height 27
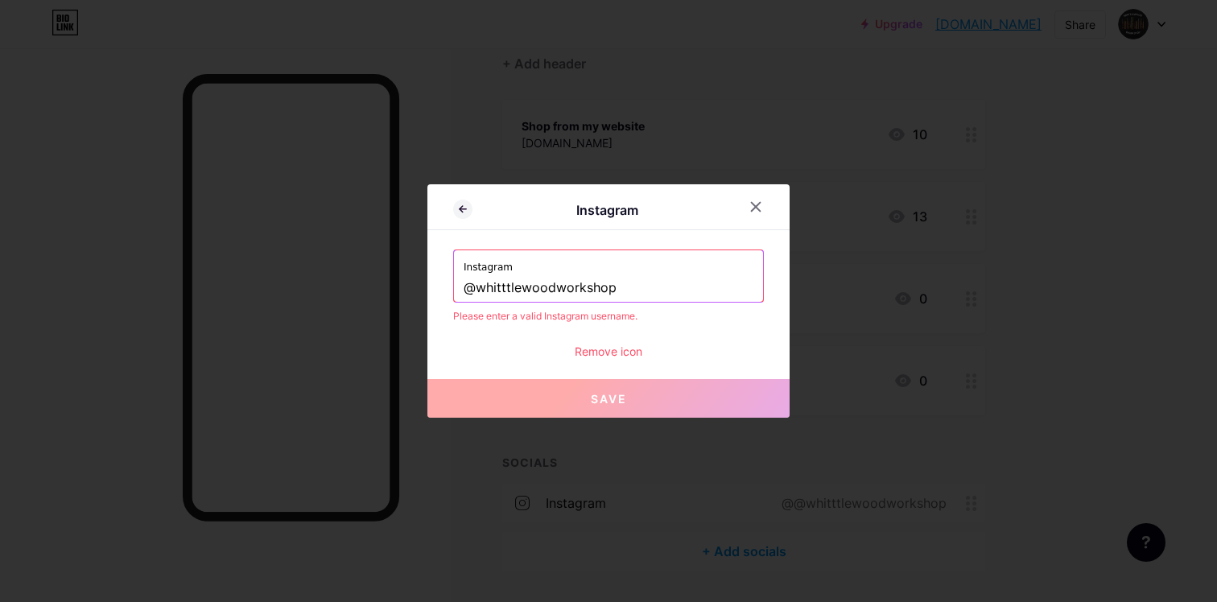
type input "@whitttlewoodworkshop"
click at [709, 341] on div "Instagram @whitttlewoodworkshop Please enter a valid Instagram username. Remove…" at bounding box center [608, 304] width 311 height 110
drag, startPoint x: 682, startPoint y: 291, endPoint x: 301, endPoint y: 287, distance: 381.5
click at [301, 287] on div "Instagram Instagram @whitttlewoodworkshop Please enter a valid Instagram userna…" at bounding box center [608, 301] width 1217 height 602
paste input "[URL][DOMAIN_NAME]"
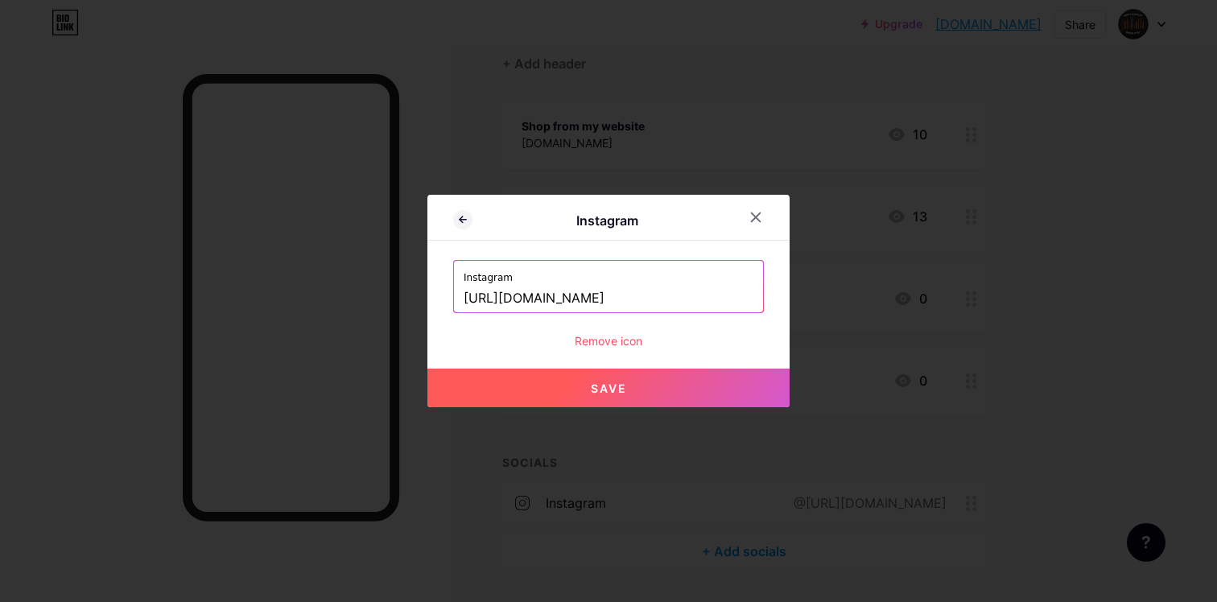
click at [694, 385] on button "Save" at bounding box center [608, 388] width 362 height 39
type input "[URL][DOMAIN_NAME][DOMAIN_NAME]"
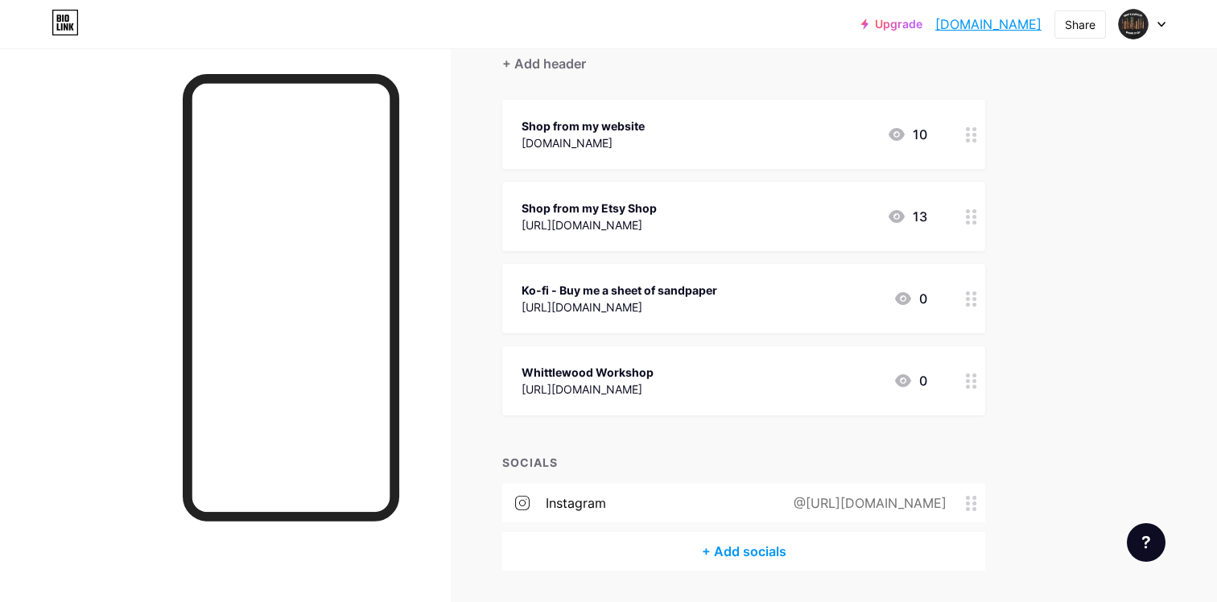
click at [806, 505] on div "@[URL][DOMAIN_NAME]" at bounding box center [867, 502] width 198 height 19
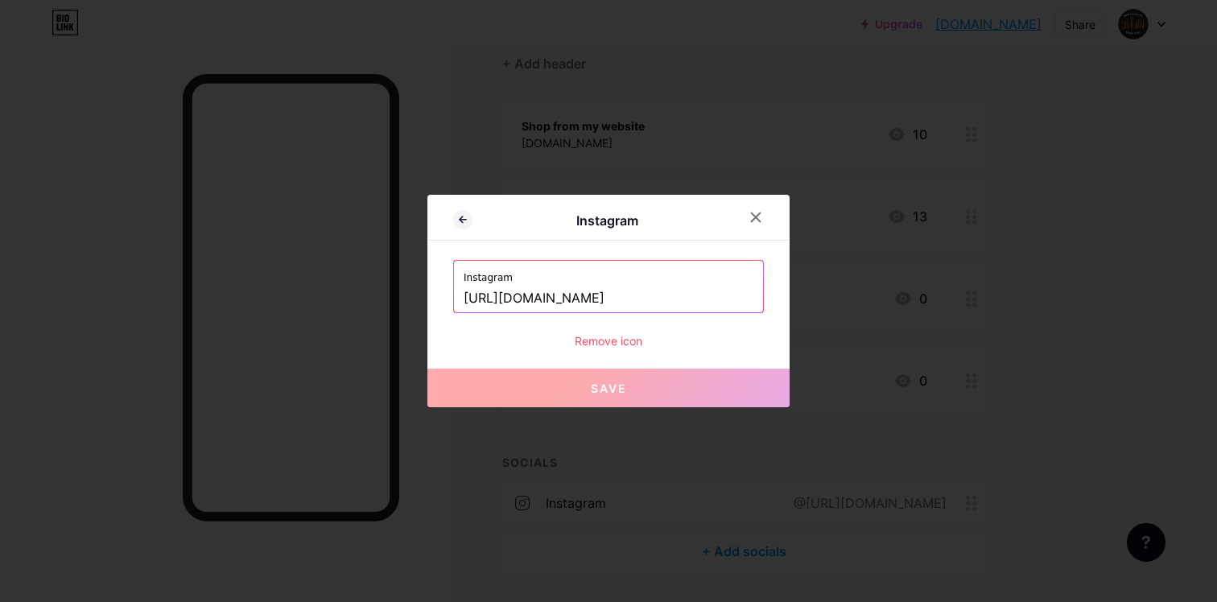
click at [619, 301] on input "[URL][DOMAIN_NAME]" at bounding box center [609, 298] width 290 height 27
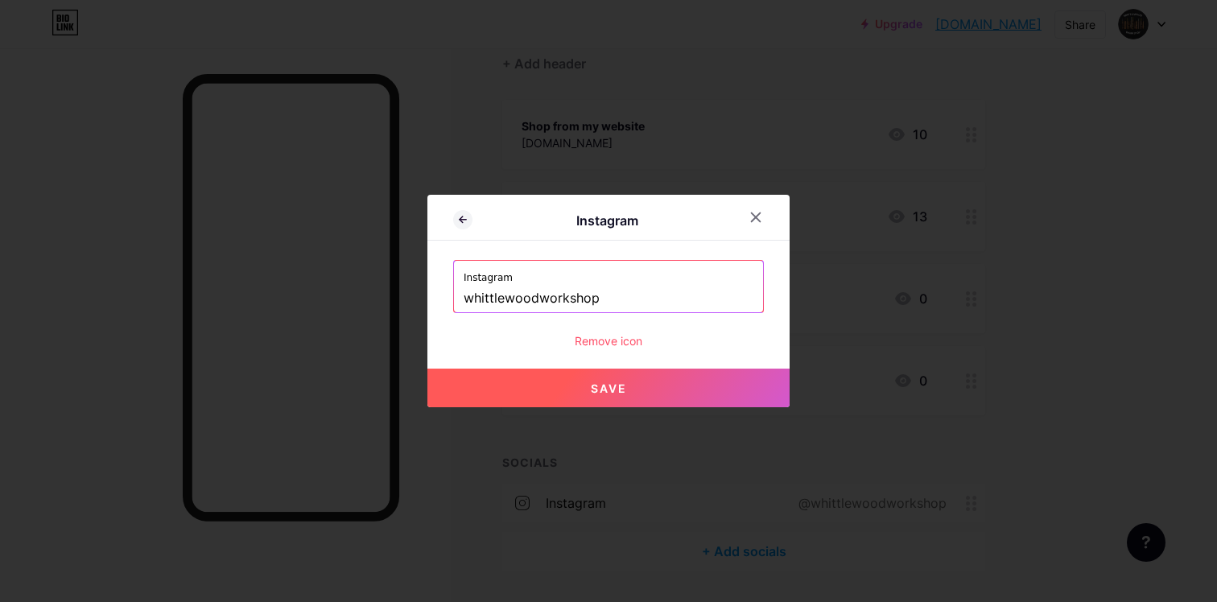
click at [656, 385] on button "Save" at bounding box center [608, 388] width 362 height 39
type input "[URL][DOMAIN_NAME]"
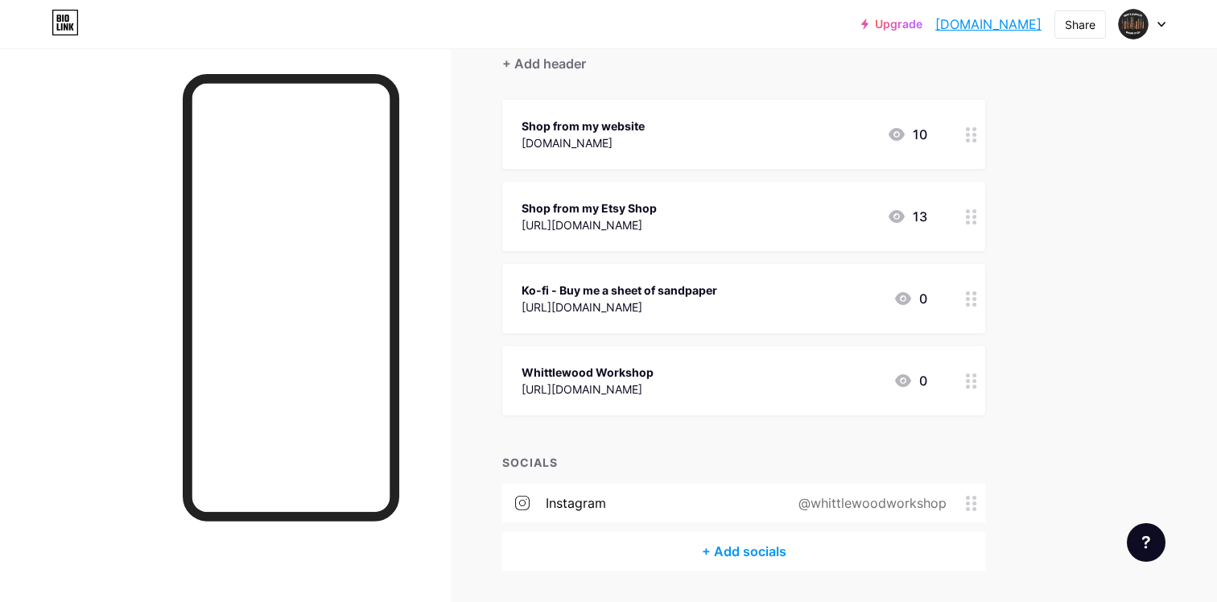
click at [661, 492] on div "instagram @whittlewoodworkshop" at bounding box center [743, 503] width 483 height 39
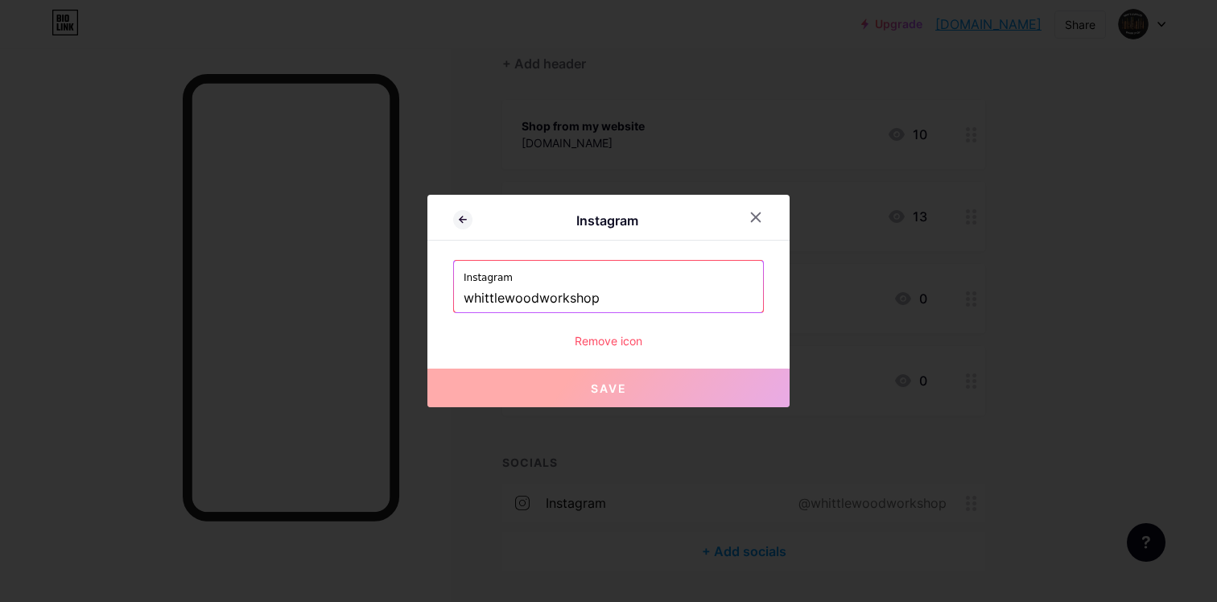
drag, startPoint x: 654, startPoint y: 297, endPoint x: 363, endPoint y: 293, distance: 291.3
click at [363, 293] on div "Instagram Instagram whittlewoodworkshop Remove icon Save" at bounding box center [608, 301] width 1217 height 602
paste input "Change profile photo whittlewood_"
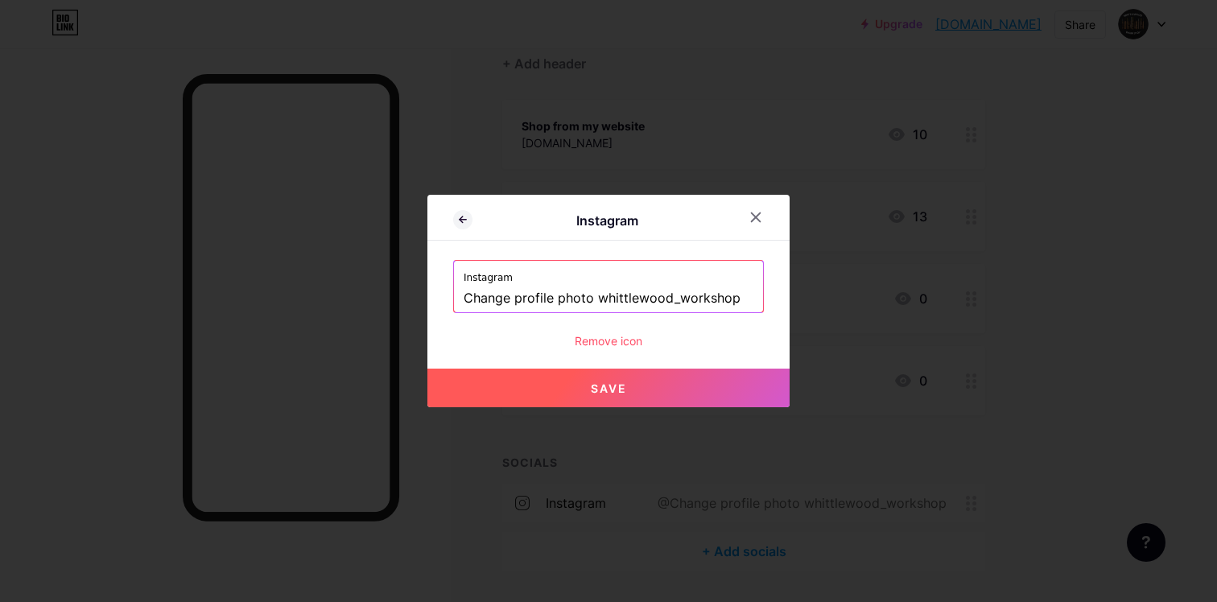
drag, startPoint x: 600, startPoint y: 295, endPoint x: 336, endPoint y: 266, distance: 264.8
click at [336, 266] on div "Instagram Instagram Change profile photo whittlewood_workshop Remove icon Save" at bounding box center [608, 301] width 1217 height 602
click at [592, 391] on span "Save" at bounding box center [609, 388] width 36 height 14
type input "[URL][DOMAIN_NAME]"
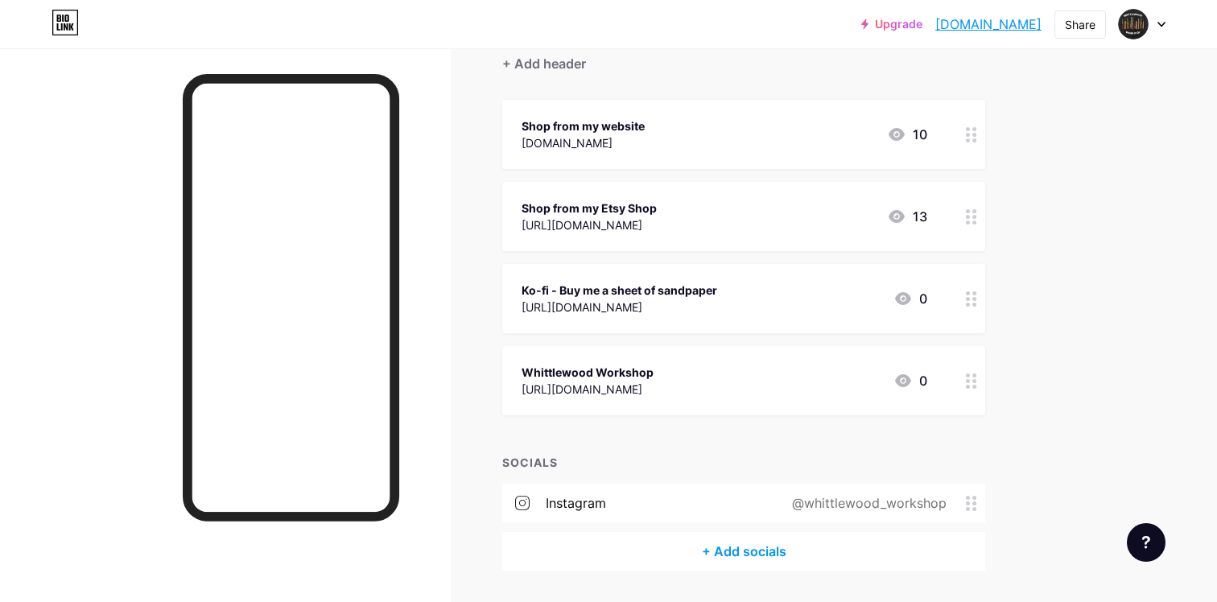
click at [727, 554] on div "+ Add socials" at bounding box center [743, 551] width 483 height 39
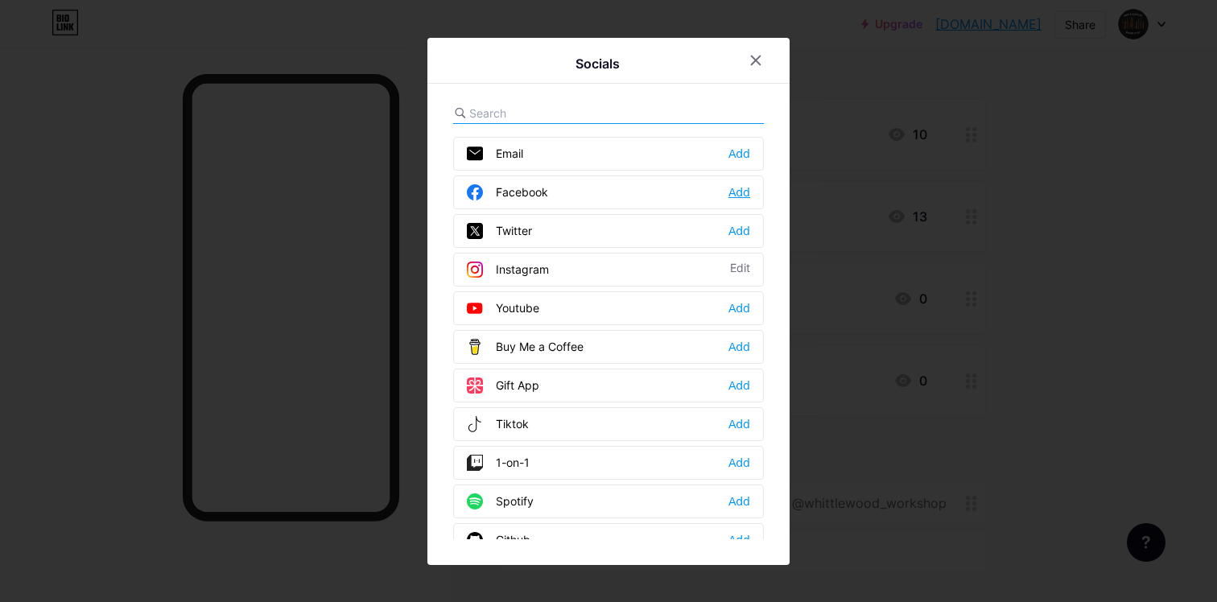
click at [746, 198] on div "Add" at bounding box center [739, 192] width 22 height 16
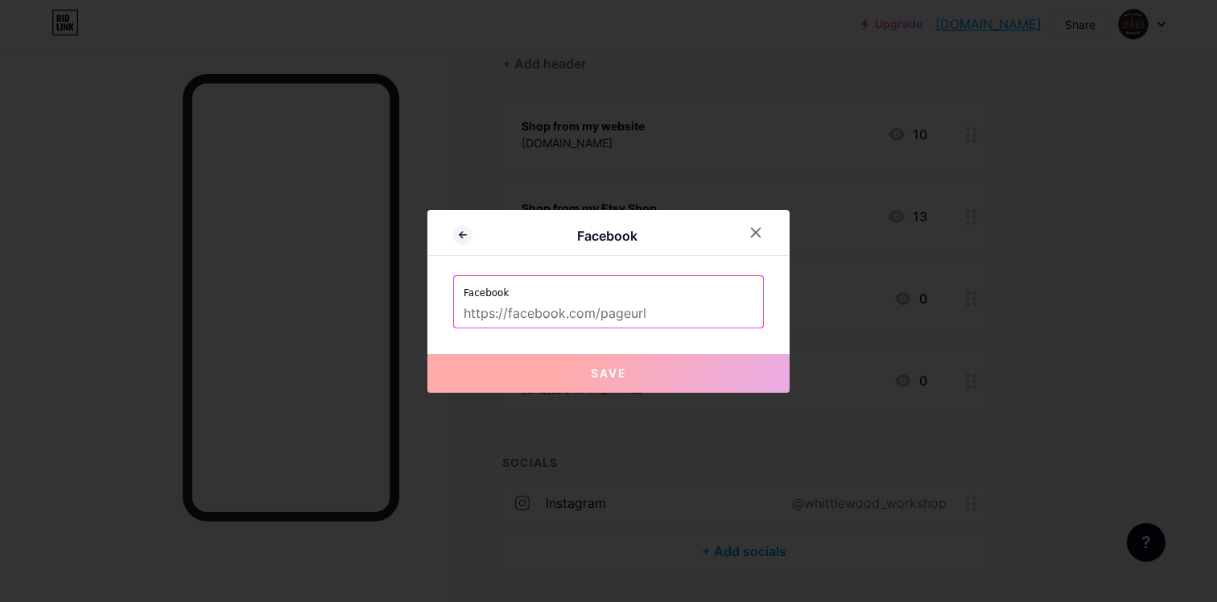
click at [646, 318] on input "text" at bounding box center [609, 313] width 290 height 27
paste input "[URL][DOMAIN_NAME]"
type input "[URL][DOMAIN_NAME]"
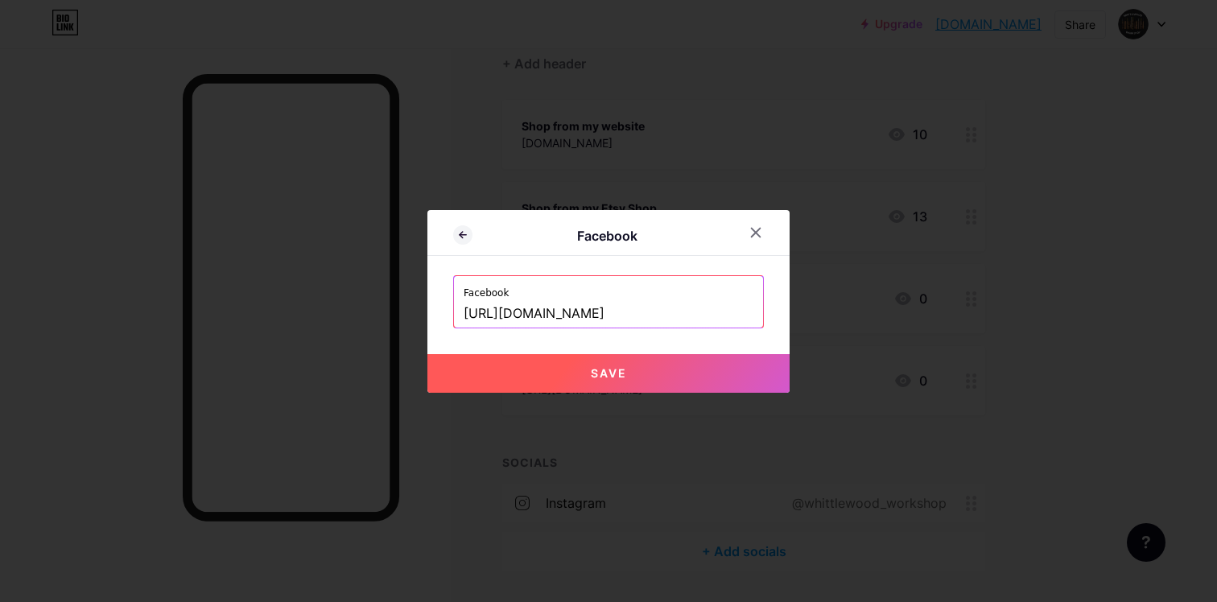
scroll to position [0, 76]
click at [723, 317] on input "[URL][DOMAIN_NAME]" at bounding box center [609, 313] width 290 height 27
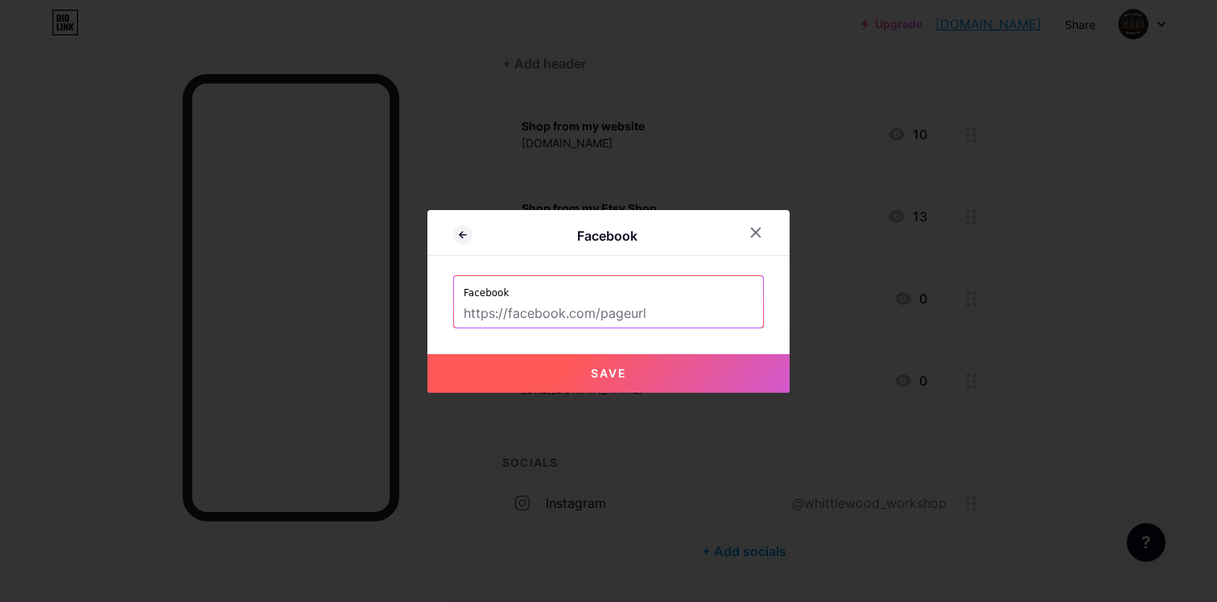
scroll to position [0, 0]
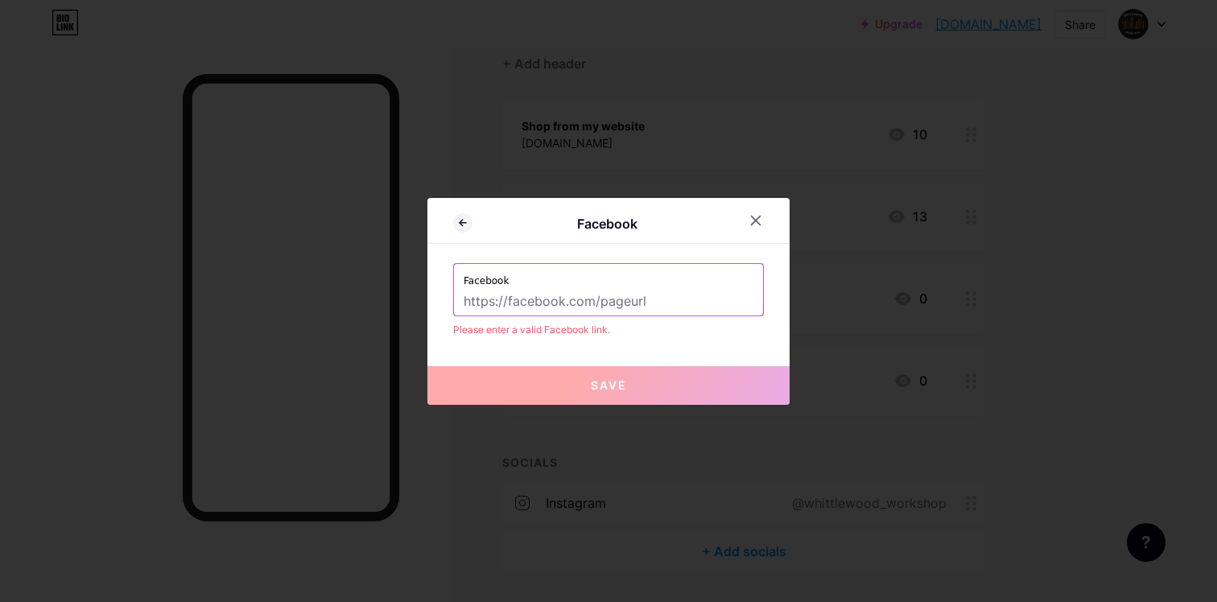
paste input "[URL][DOMAIN_NAME]"
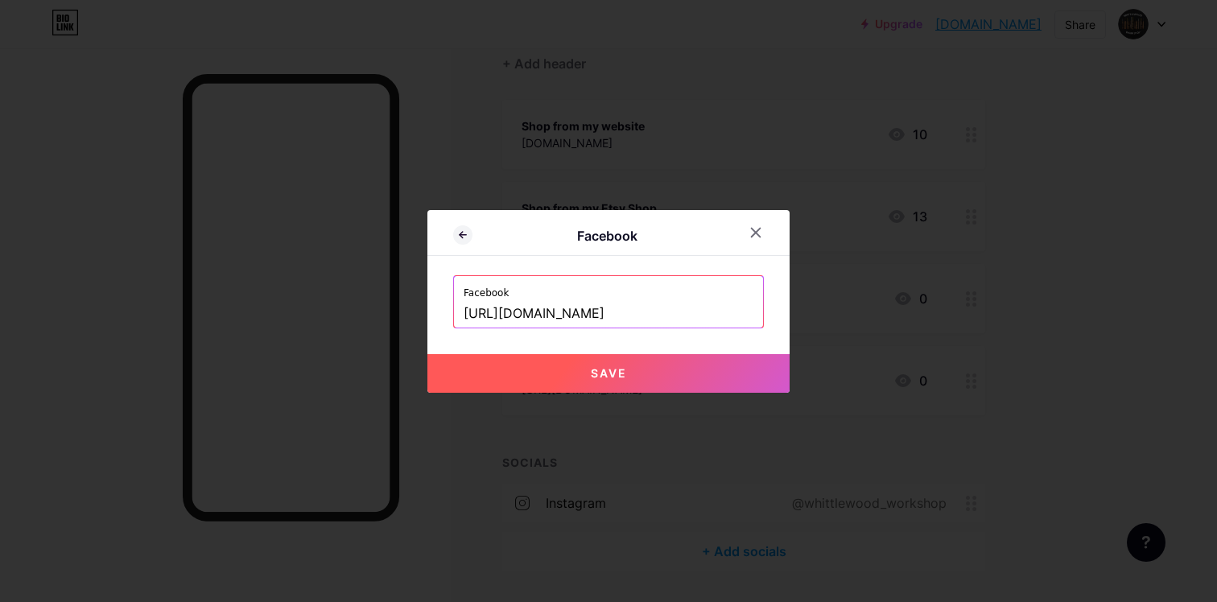
type input "[URL][DOMAIN_NAME]"
click at [696, 377] on button "Save" at bounding box center [608, 373] width 362 height 39
